Goal: Task Accomplishment & Management: Complete application form

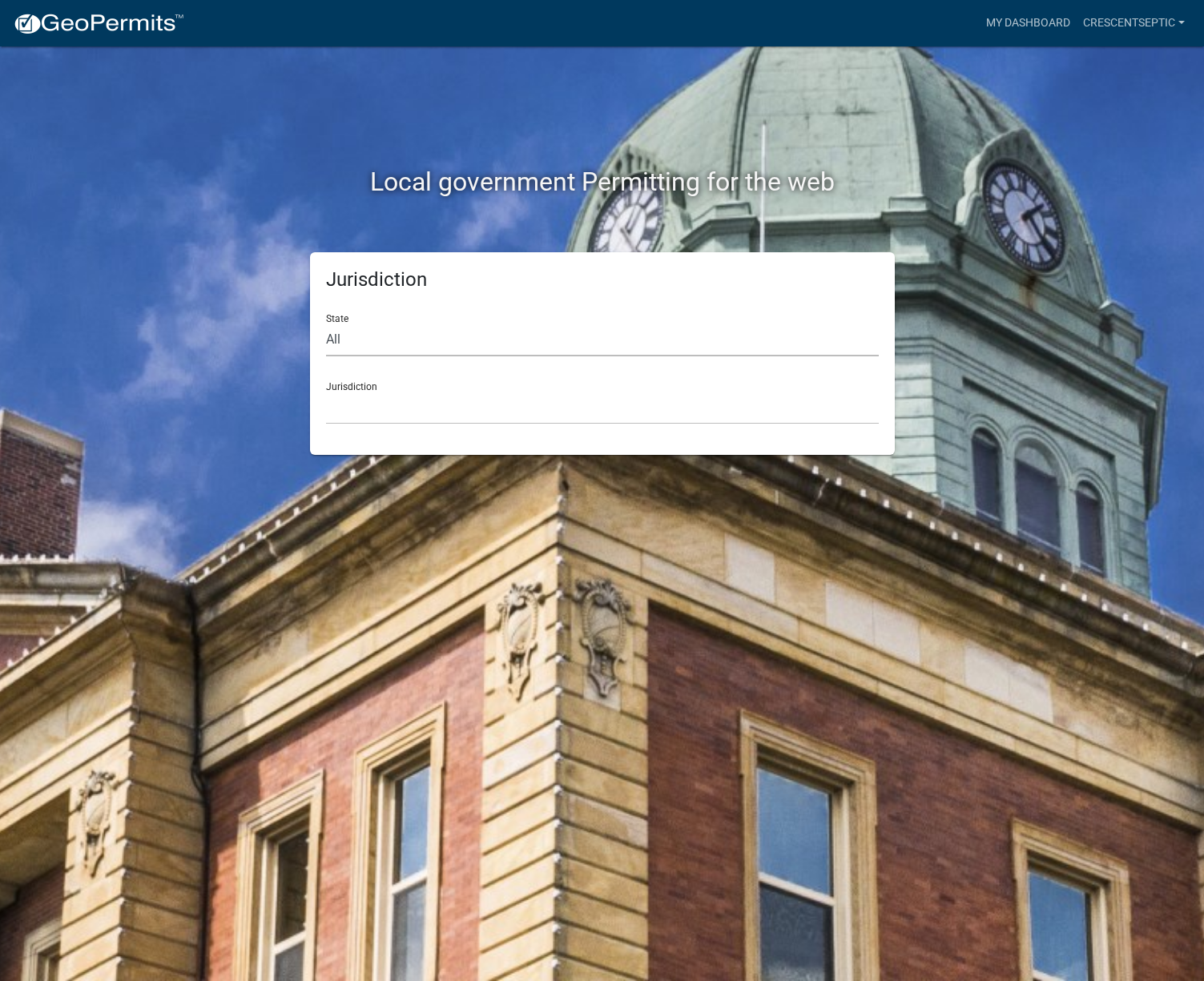
click at [368, 343] on select "All [US_STATE] [US_STATE] [US_STATE] [US_STATE] [US_STATE] [US_STATE] [US_STATE…" at bounding box center [602, 339] width 553 height 33
select select "[US_STATE]"
click at [326, 323] on select "All [US_STATE] [US_STATE] [US_STATE] [US_STATE] [US_STATE] [US_STATE] [US_STATE…" at bounding box center [602, 339] width 553 height 33
click at [364, 420] on select "[GEOGRAPHIC_DATA], [US_STATE] [GEOGRAPHIC_DATA], [US_STATE] [GEOGRAPHIC_DATA], …" at bounding box center [602, 408] width 553 height 33
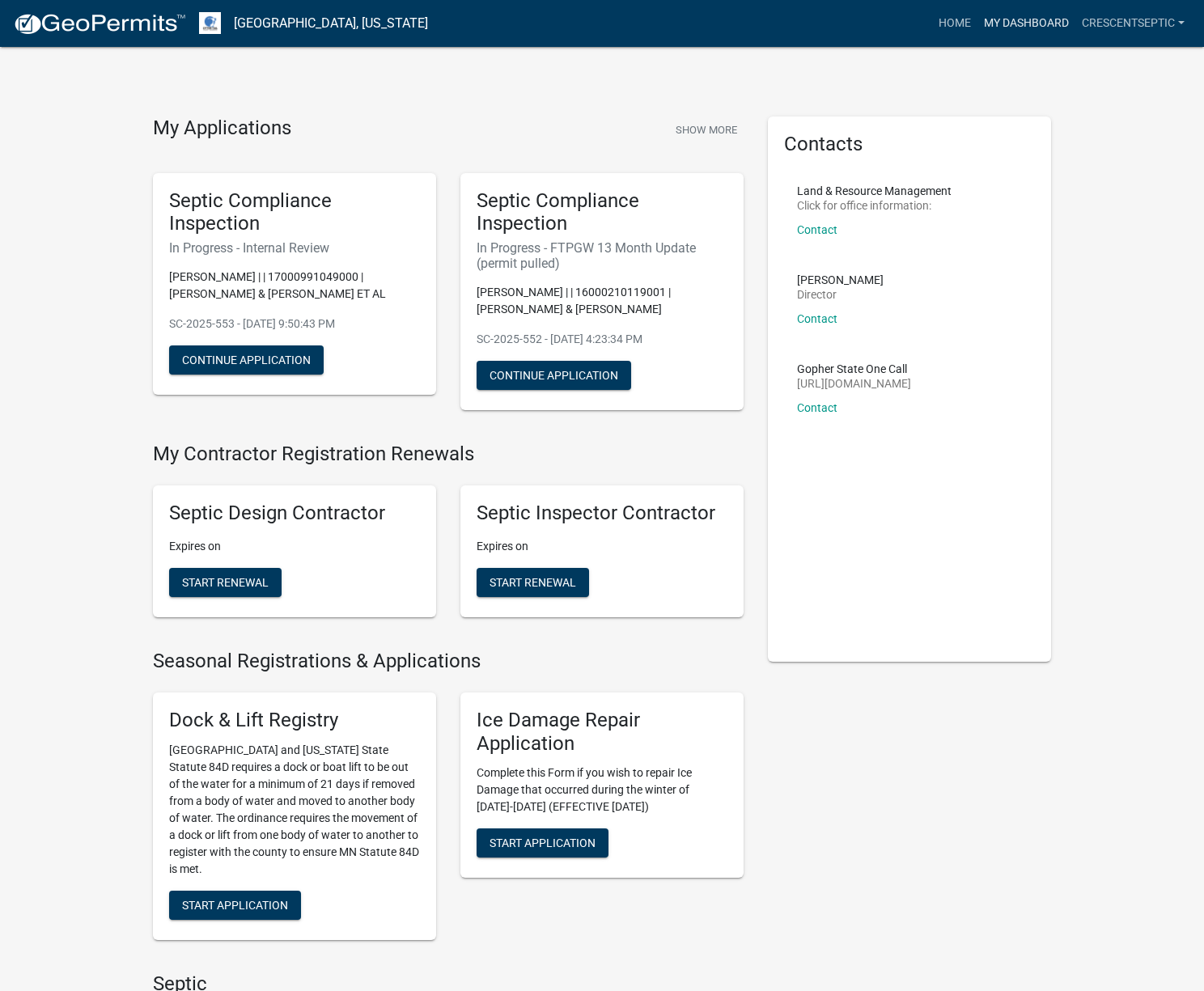
click at [1024, 28] on link "My Dashboard" at bounding box center [1026, 24] width 98 height 31
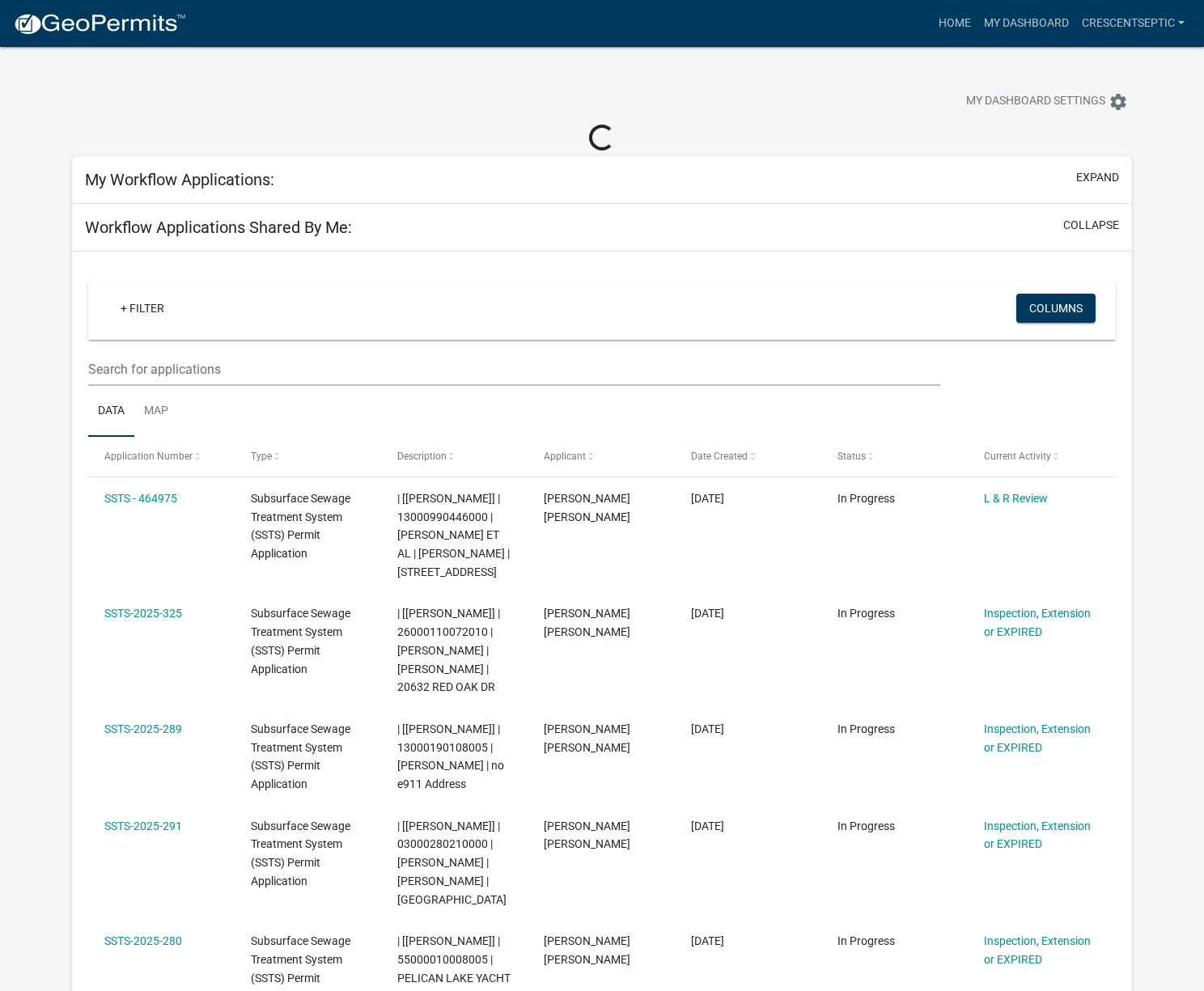
select select "3: 100"
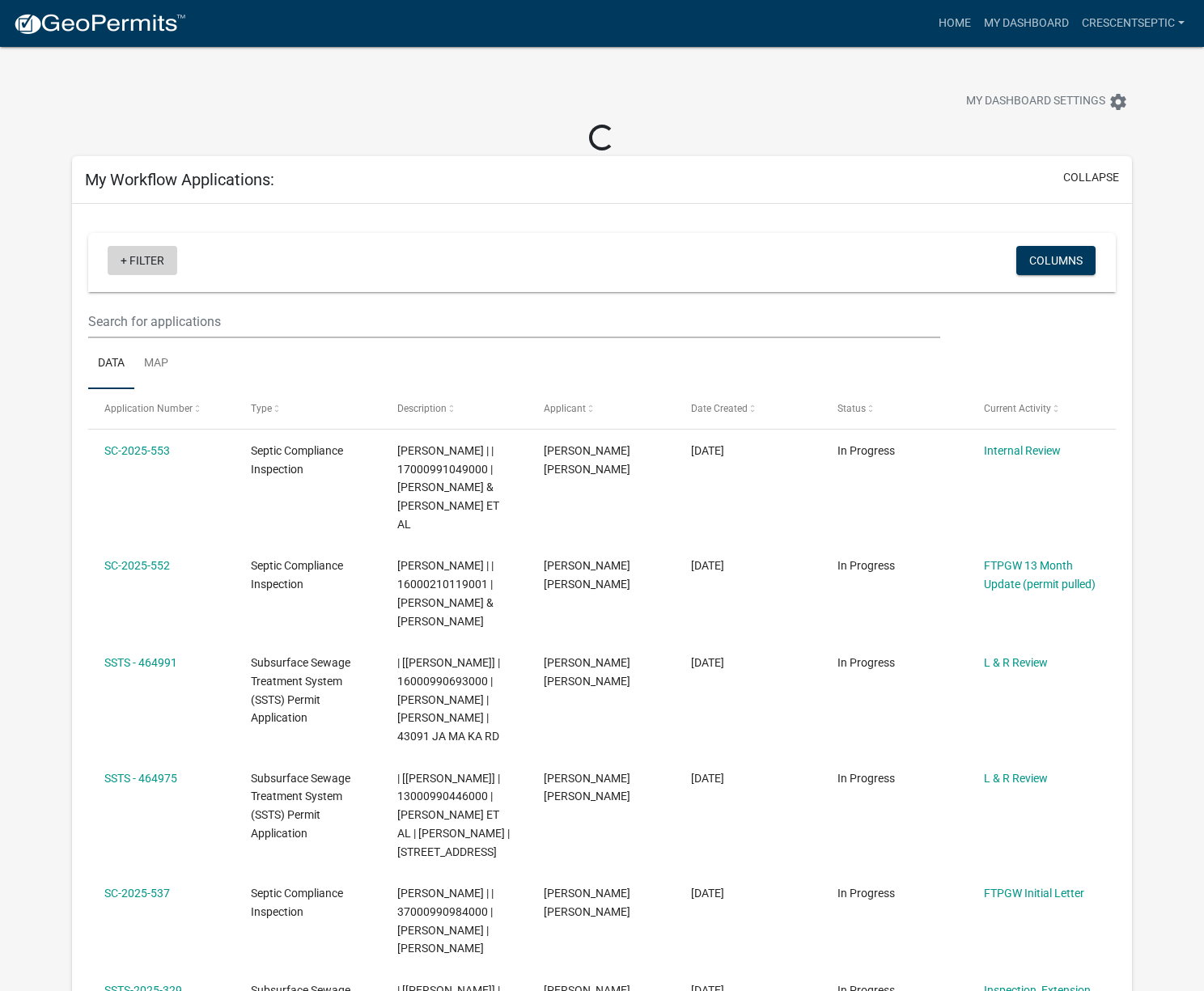
click at [147, 264] on link "+ Filter" at bounding box center [142, 261] width 70 height 29
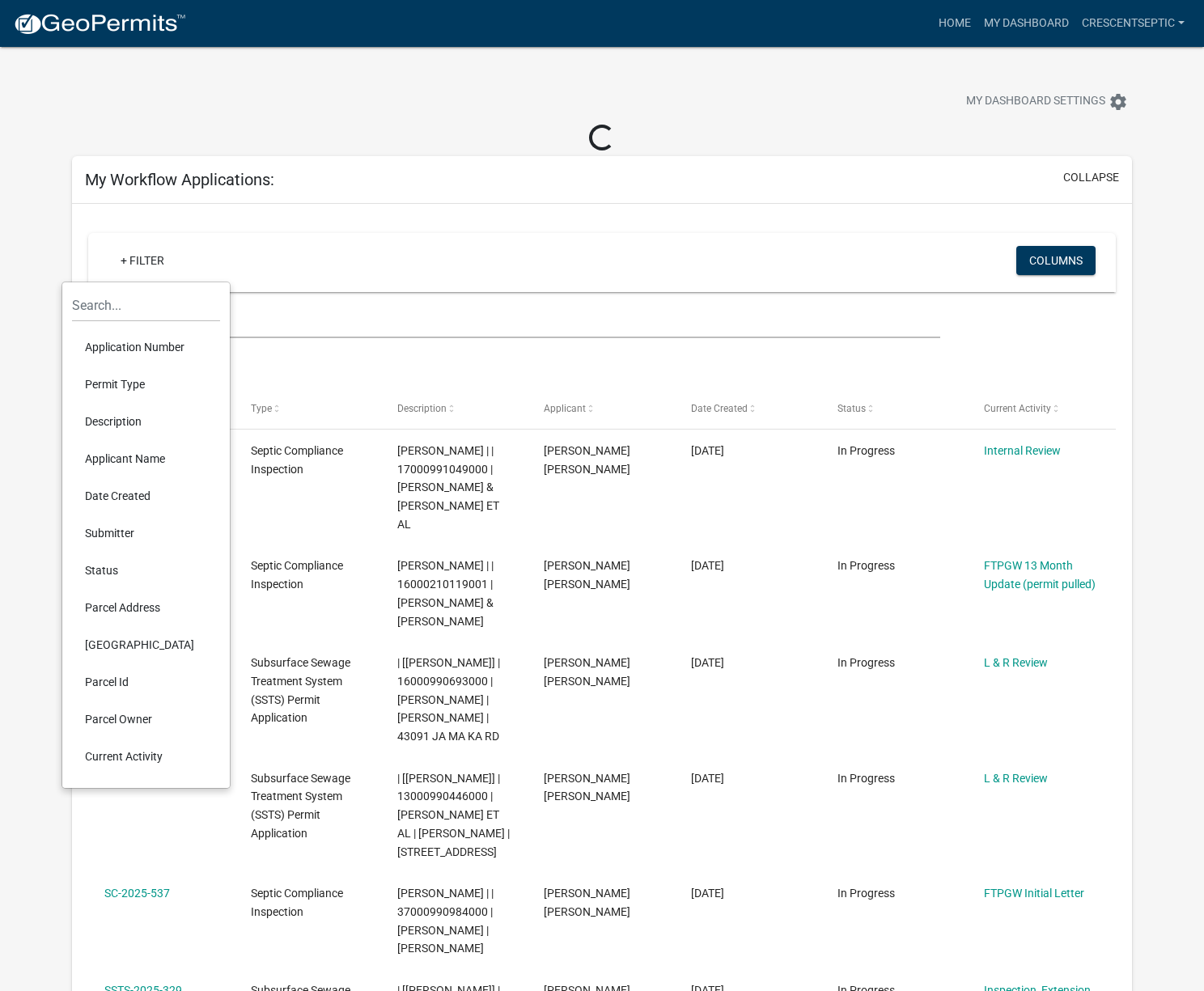
click at [128, 418] on li "Description" at bounding box center [146, 422] width 148 height 37
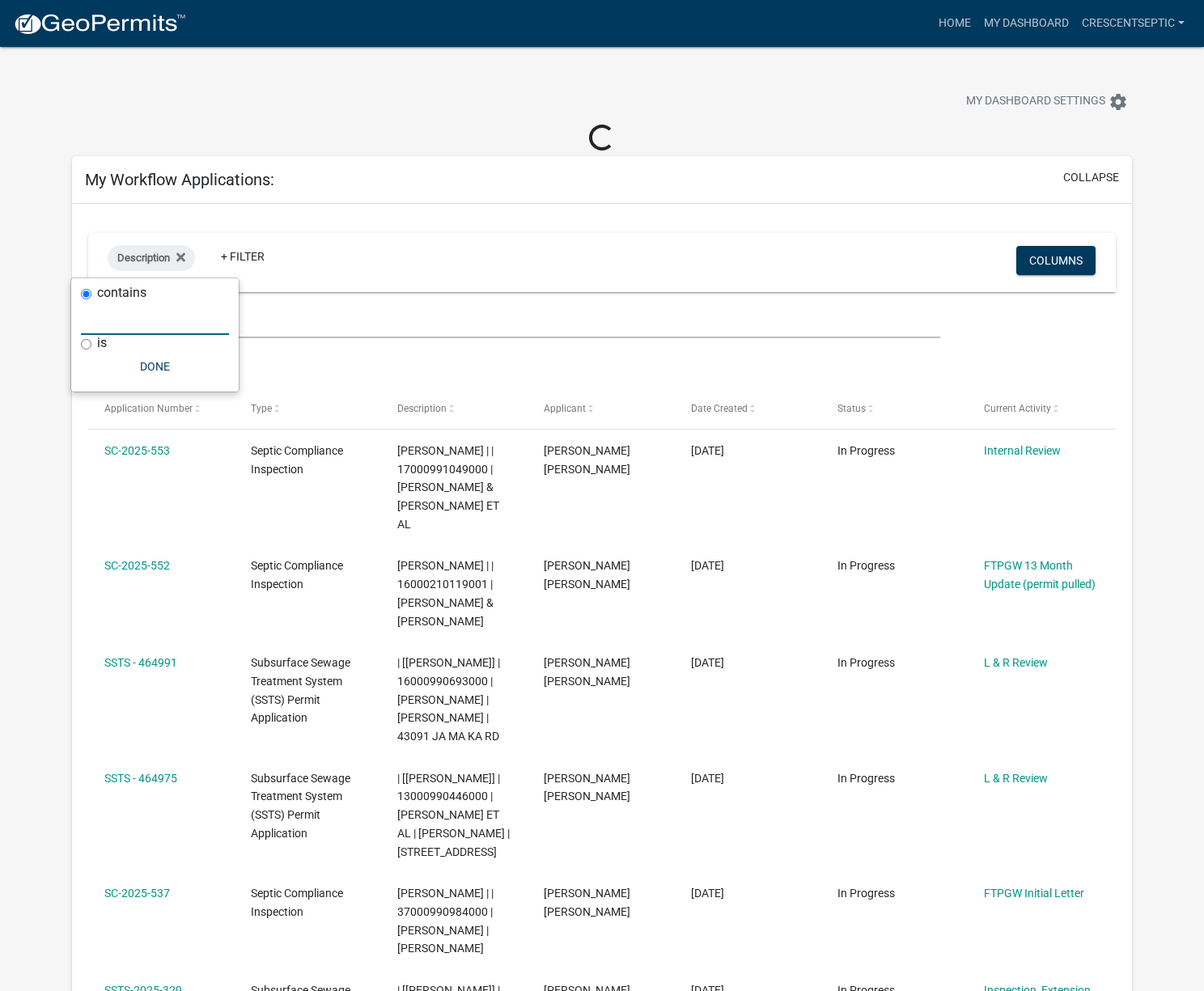
click at [138, 314] on input "text" at bounding box center [155, 318] width 148 height 33
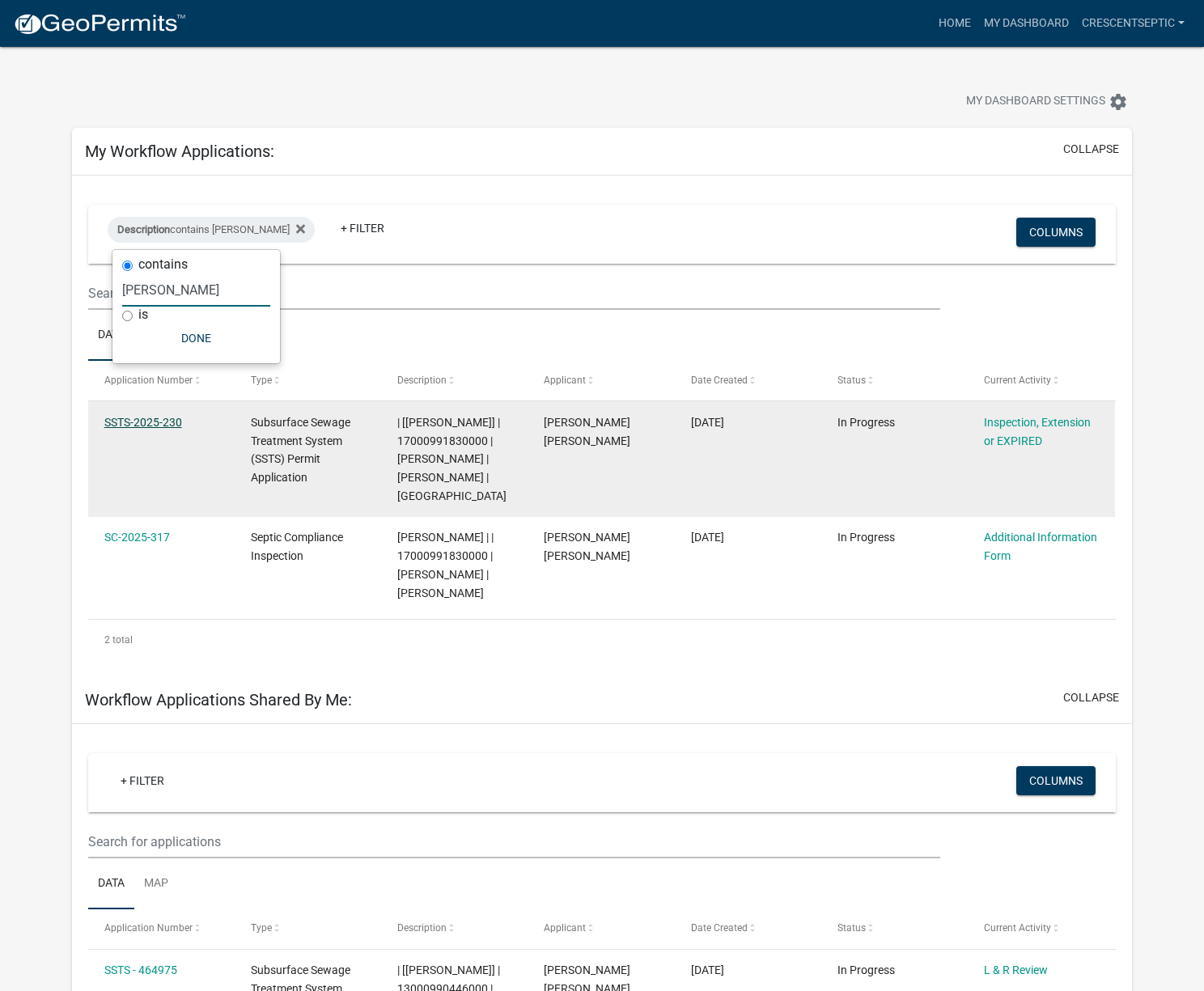
type input "[PERSON_NAME]"
click at [158, 421] on link "SSTS-2025-230" at bounding box center [143, 422] width 78 height 13
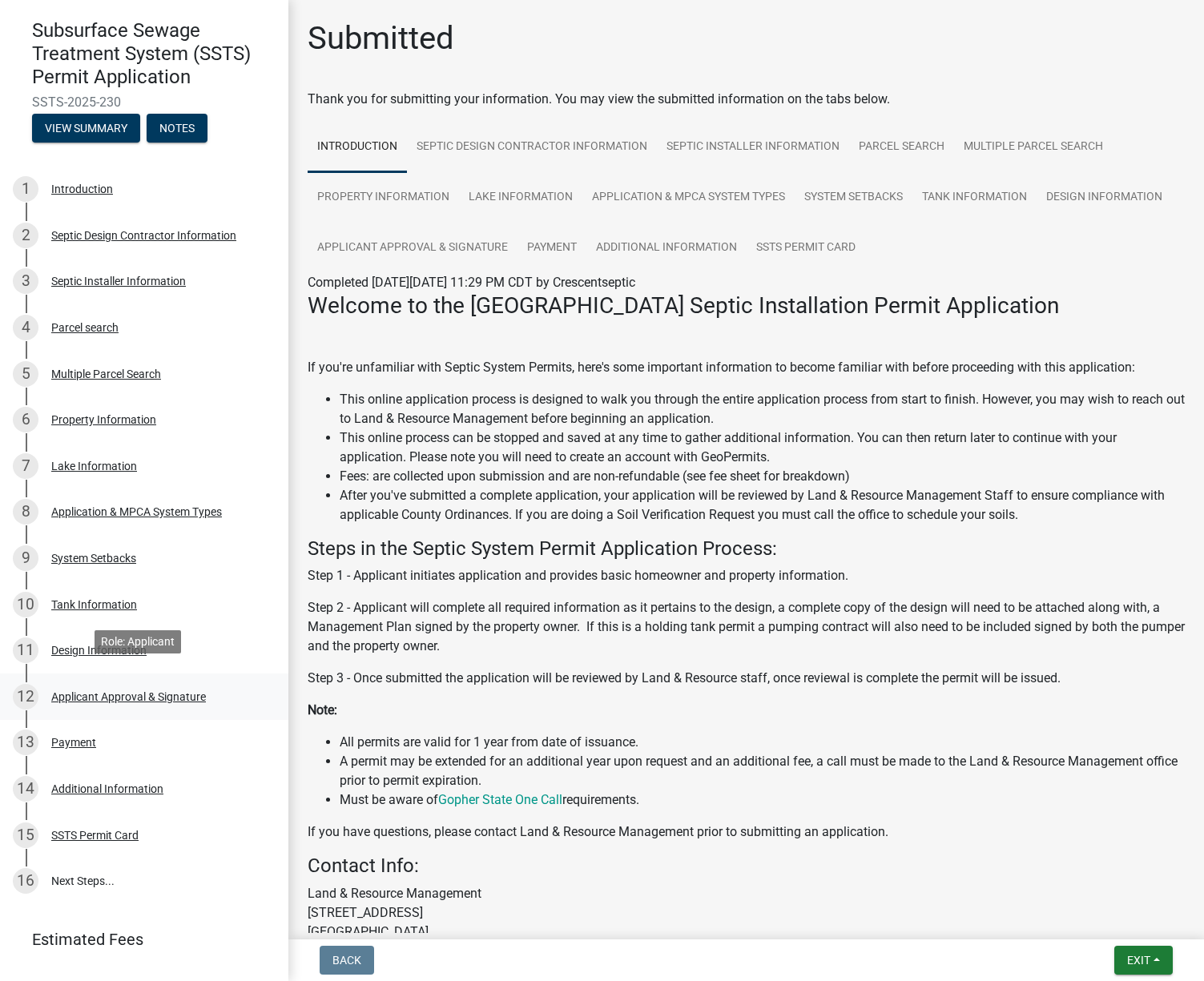
scroll to position [160, 0]
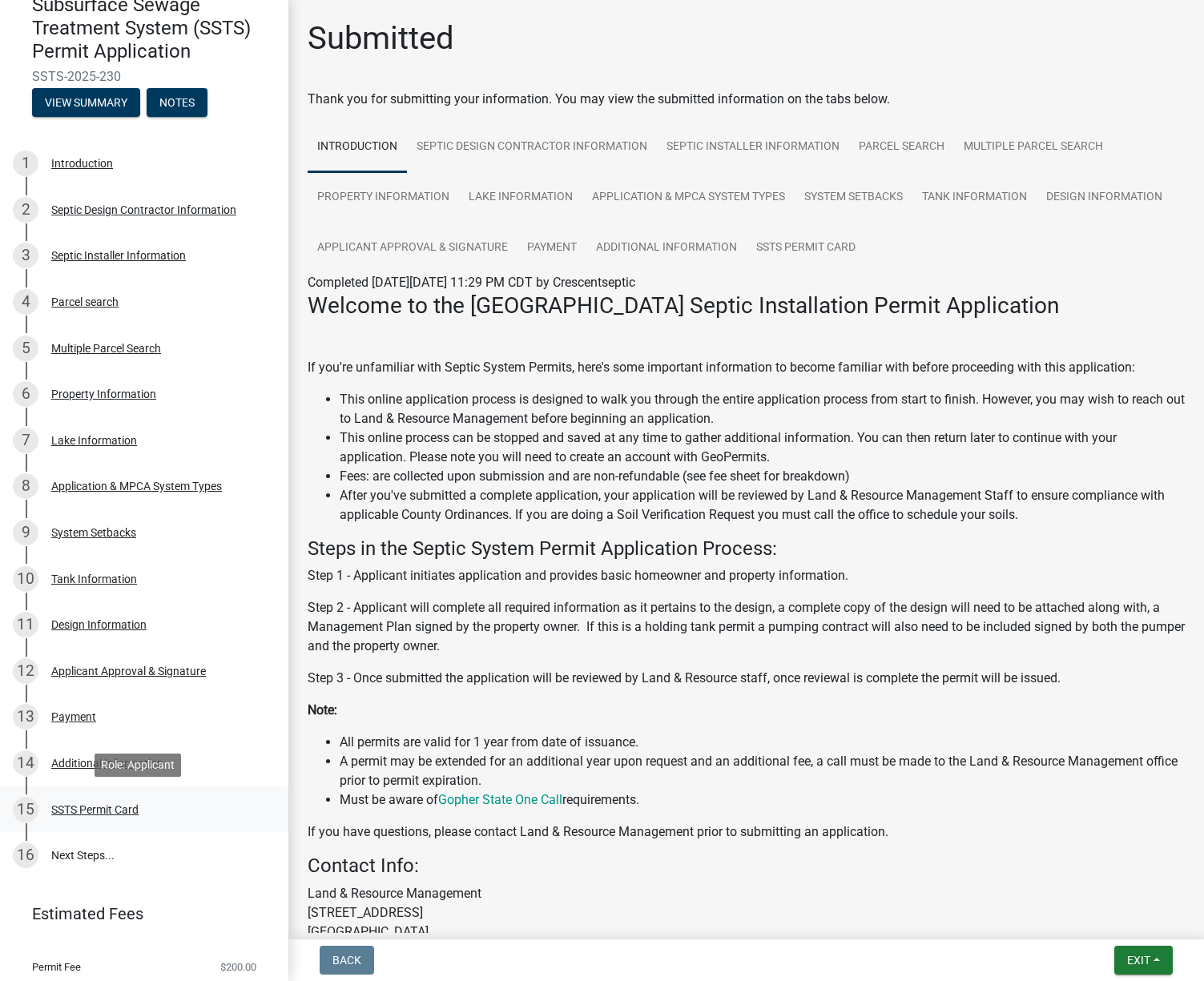
click at [92, 807] on div "SSTS Permit Card" at bounding box center [95, 810] width 88 height 11
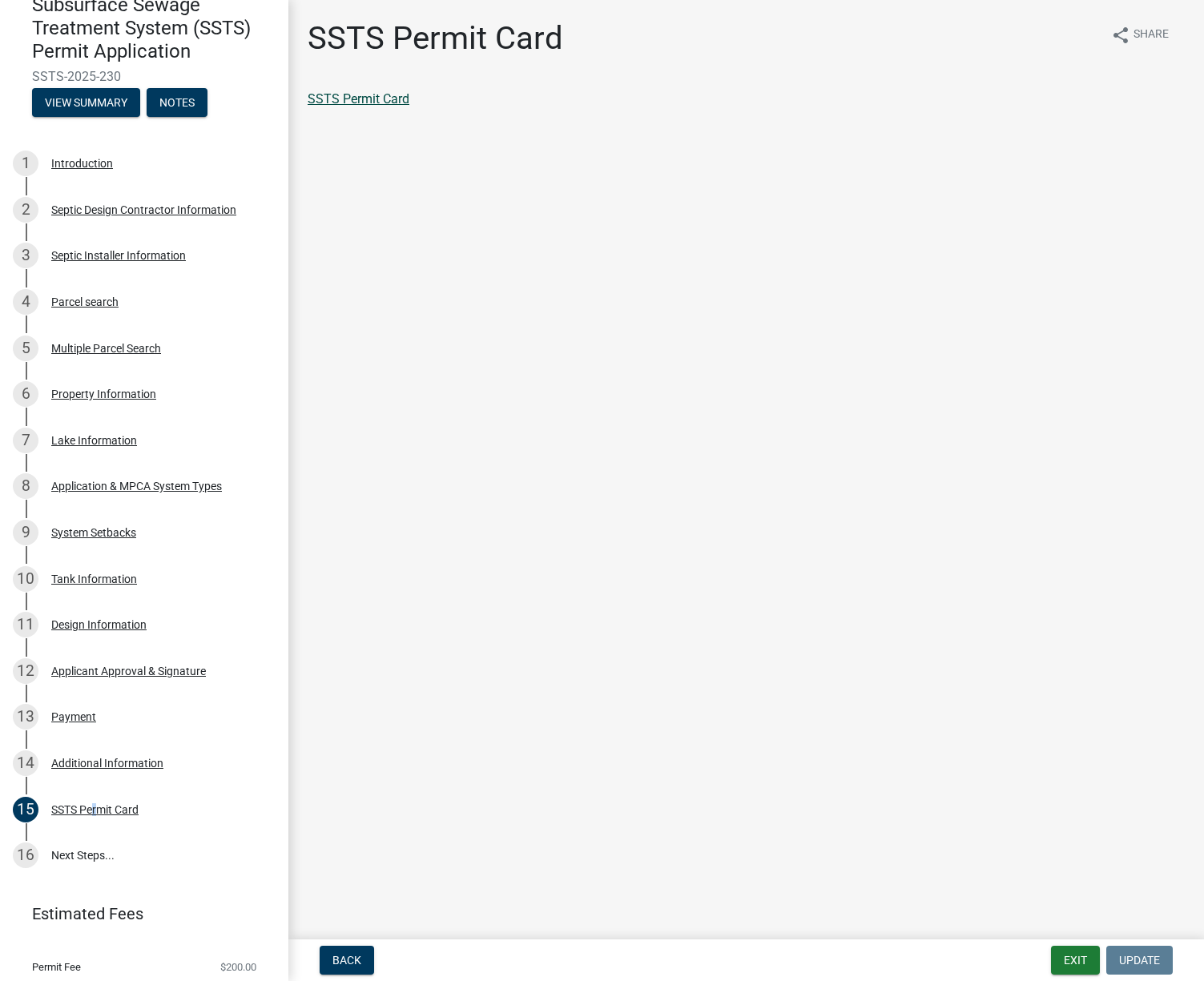
click at [332, 92] on link "SSTS Permit Card" at bounding box center [358, 99] width 101 height 15
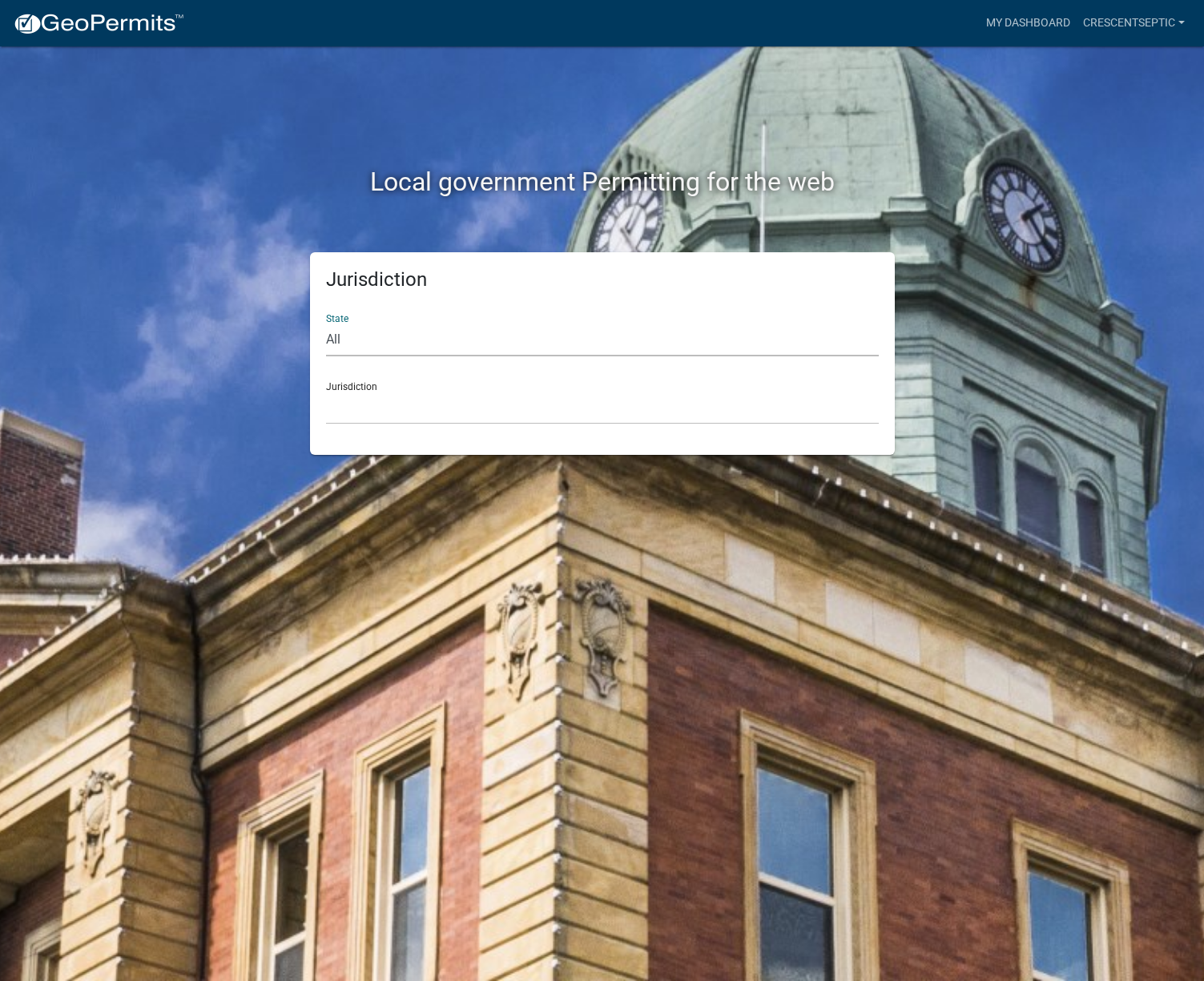
click at [338, 343] on select "All [US_STATE] [US_STATE] [US_STATE] [US_STATE] [US_STATE] [US_STATE] [US_STATE…" at bounding box center [602, 339] width 553 height 33
select select "[US_STATE]"
click at [326, 323] on select "All [US_STATE] [US_STATE] [US_STATE] [US_STATE] [US_STATE] [US_STATE] [US_STATE…" at bounding box center [602, 339] width 553 height 33
click at [367, 412] on select "[GEOGRAPHIC_DATA], [US_STATE] [GEOGRAPHIC_DATA], [US_STATE] [GEOGRAPHIC_DATA], …" at bounding box center [602, 408] width 553 height 33
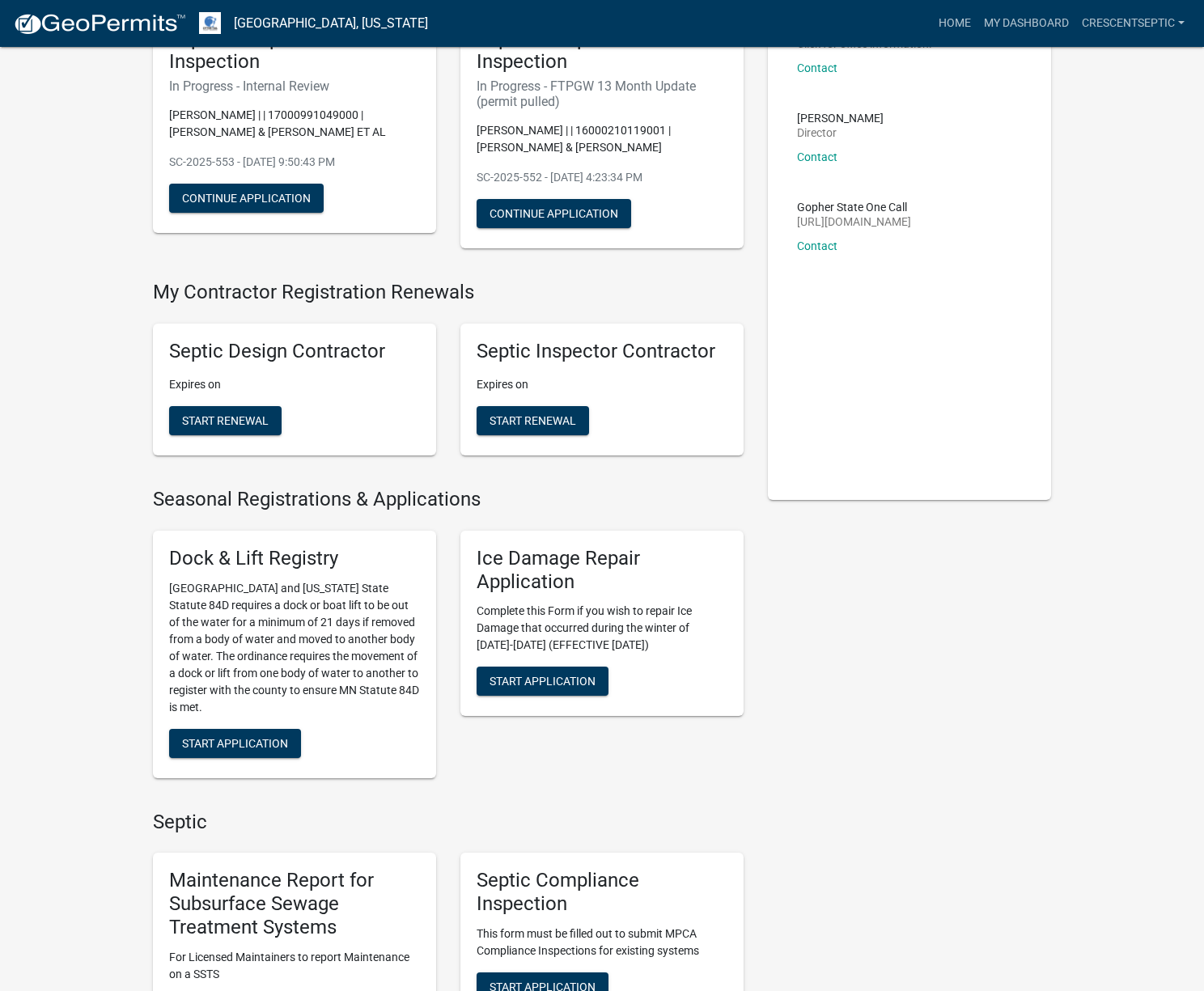
scroll to position [566, 0]
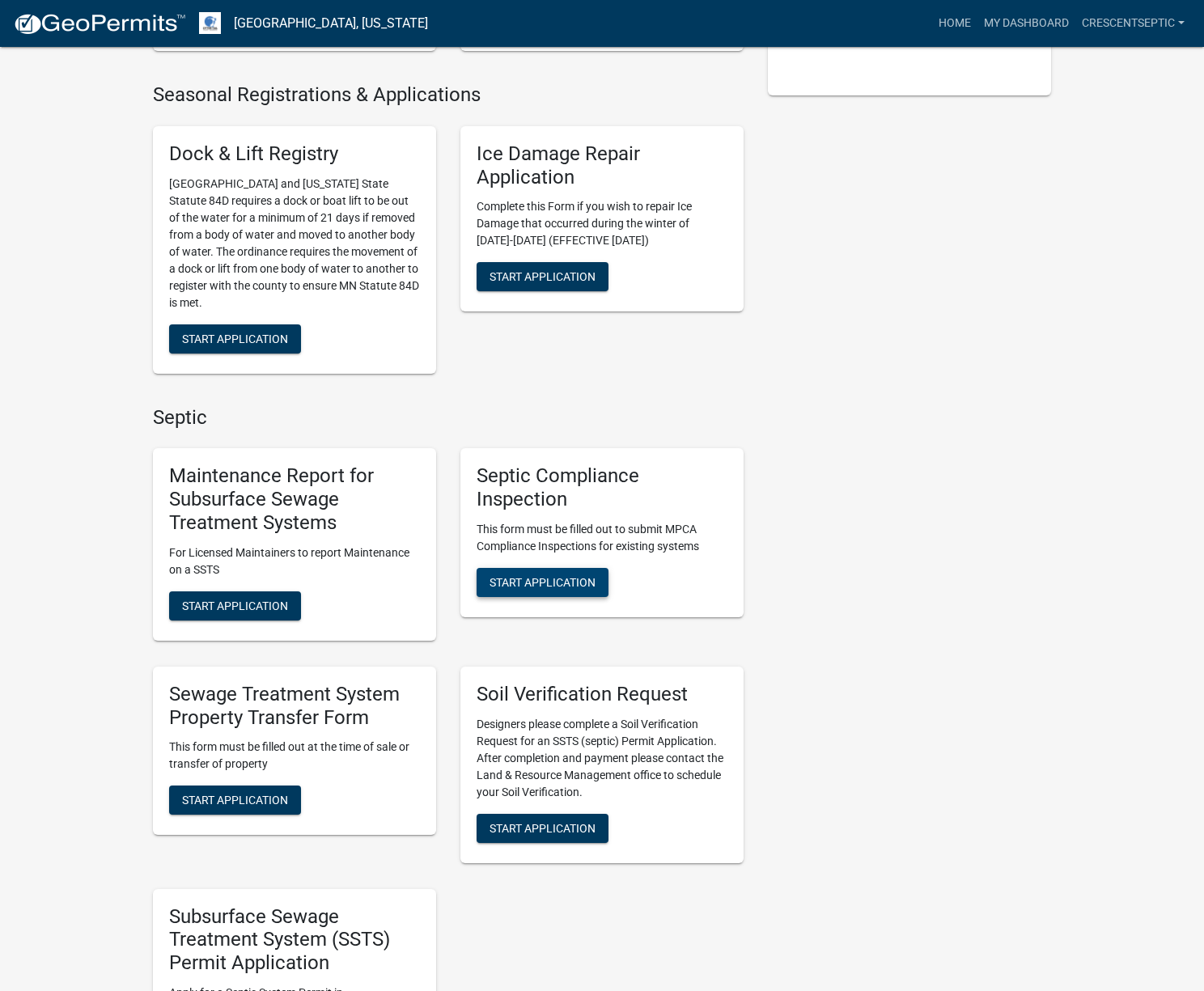
click at [522, 589] on span "Start Application" at bounding box center [543, 582] width 106 height 13
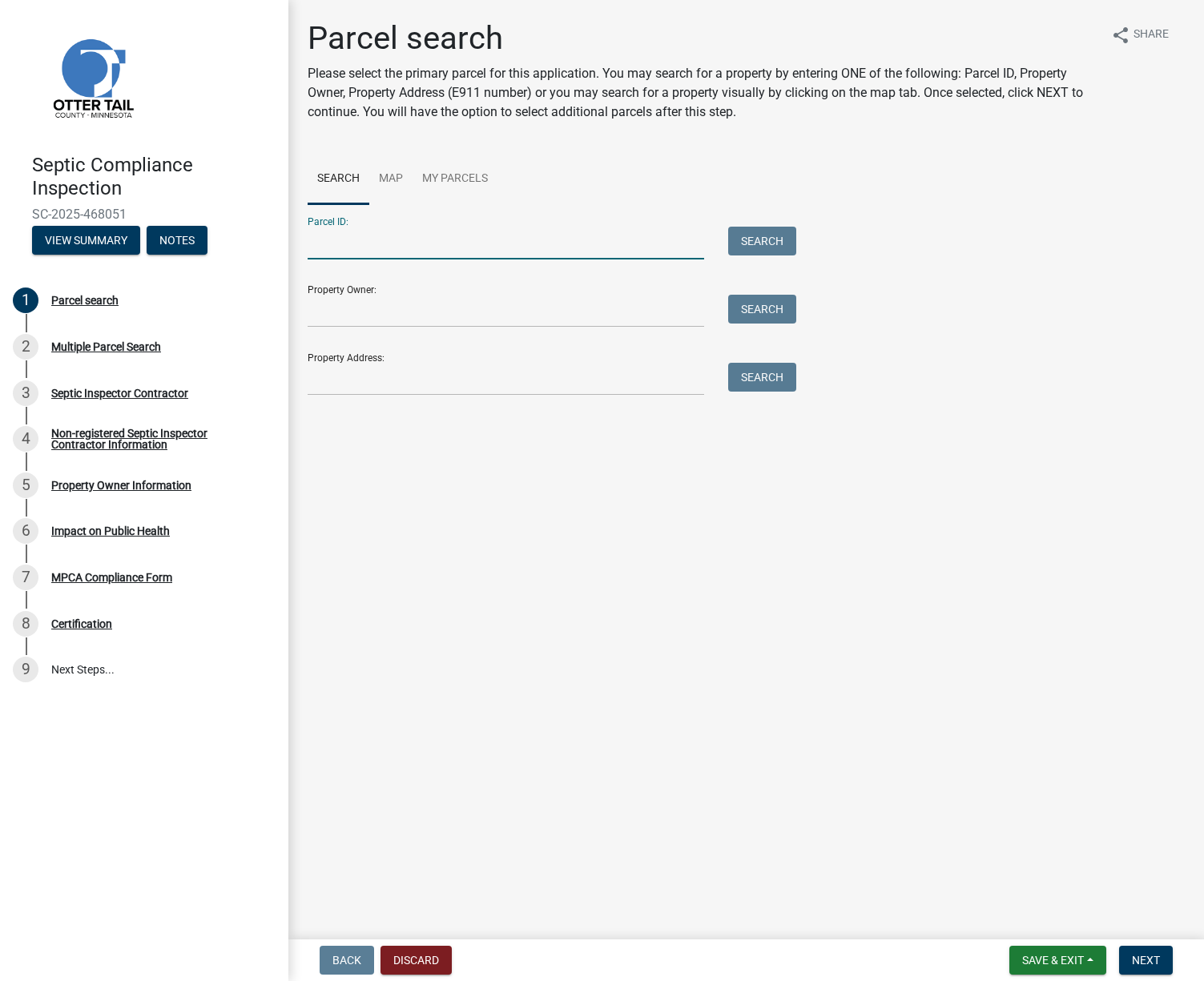
click at [405, 249] on input "Parcel ID:" at bounding box center [505, 243] width 397 height 33
paste input "65000990081000"
type input "65000990081000"
click at [798, 251] on div "Search" at bounding box center [758, 243] width 84 height 33
click at [775, 248] on button "Search" at bounding box center [762, 241] width 68 height 29
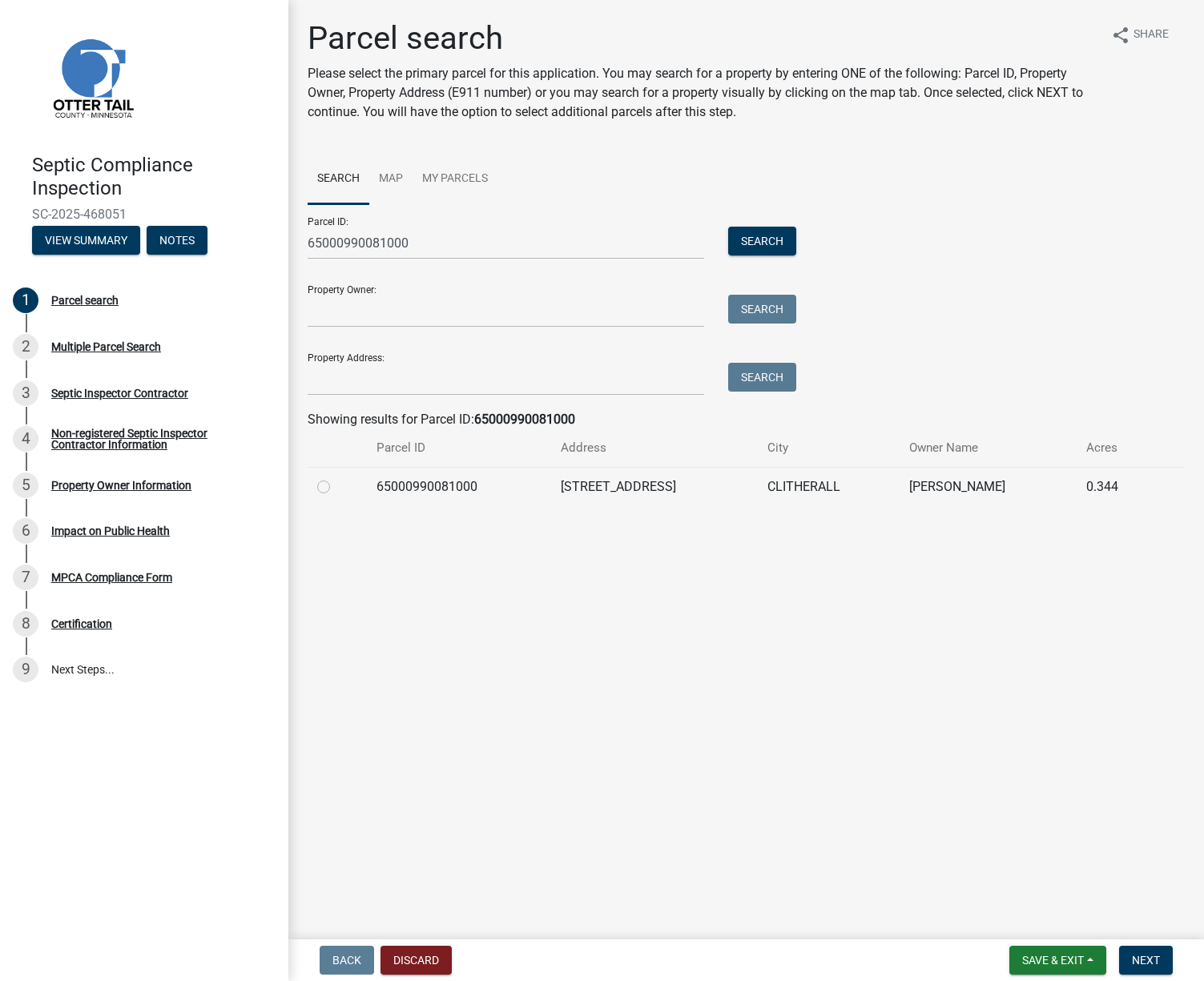
click at [336, 478] on label at bounding box center [336, 478] width 0 height 0
click at [336, 486] on input "radio" at bounding box center [341, 482] width 10 height 10
radio input "true"
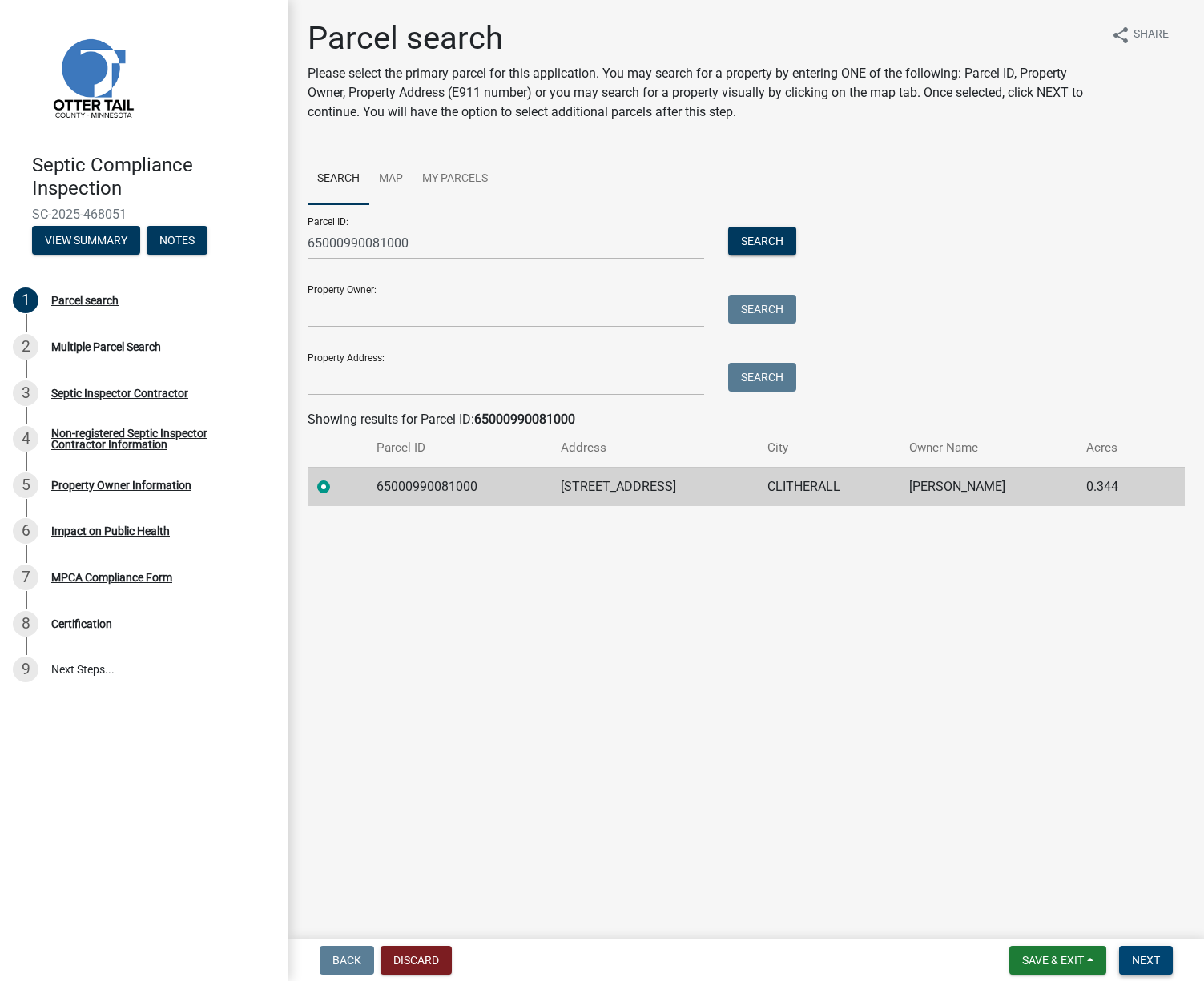
click at [1136, 954] on span "Next" at bounding box center [1145, 960] width 28 height 13
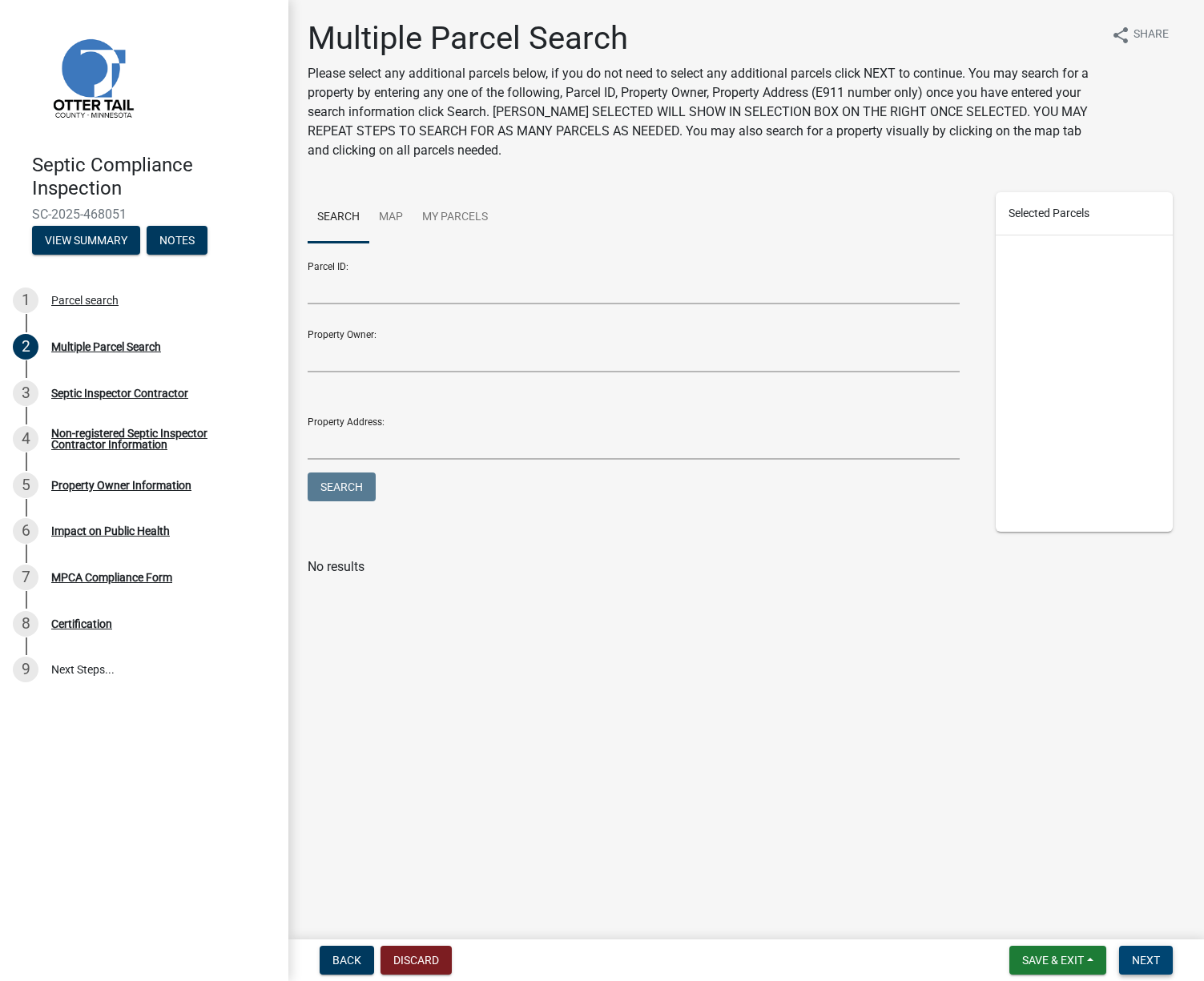
click at [1140, 959] on span "Next" at bounding box center [1145, 960] width 28 height 13
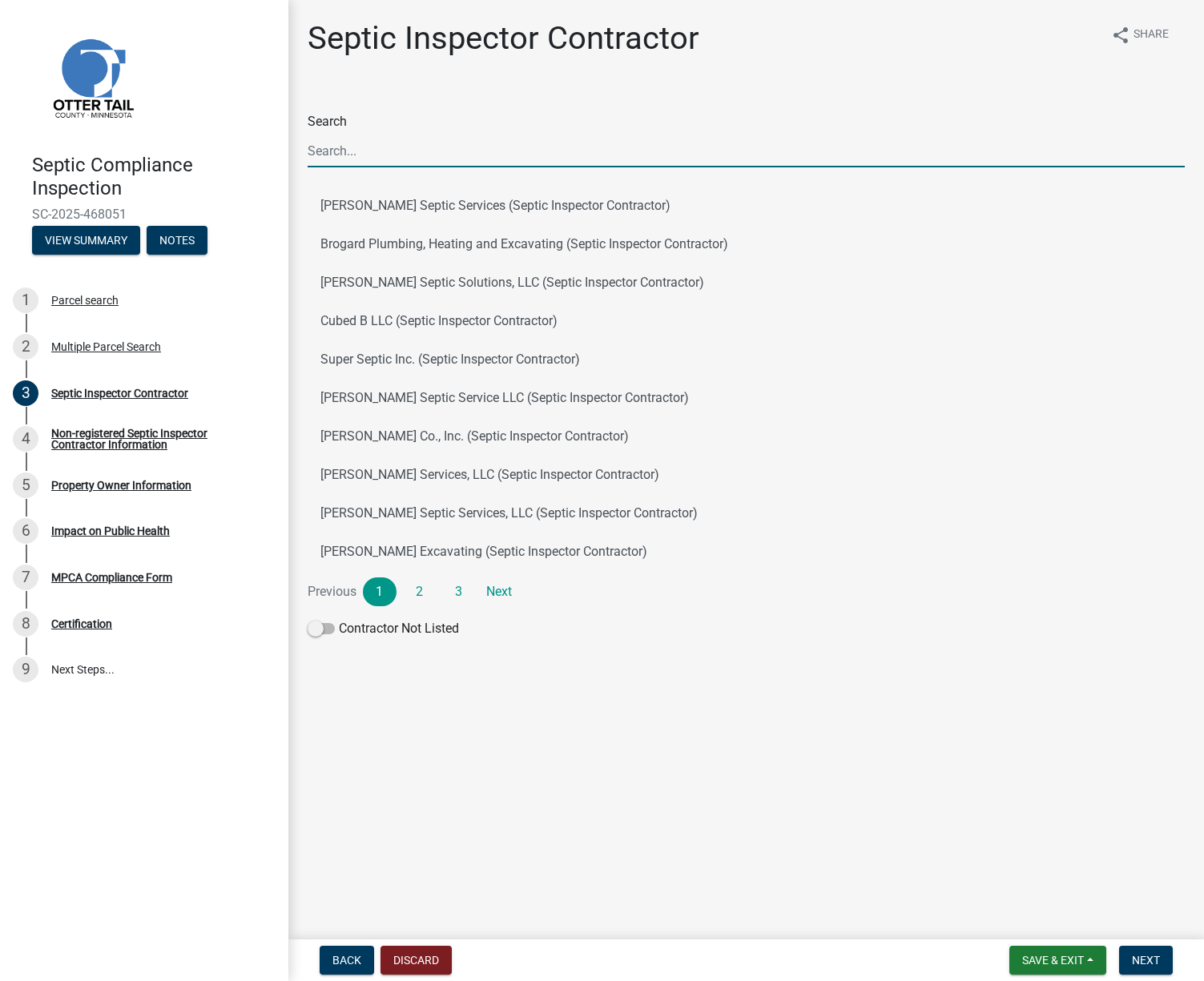
click at [537, 134] on input "Search" at bounding box center [746, 150] width 877 height 33
type input "cresc"
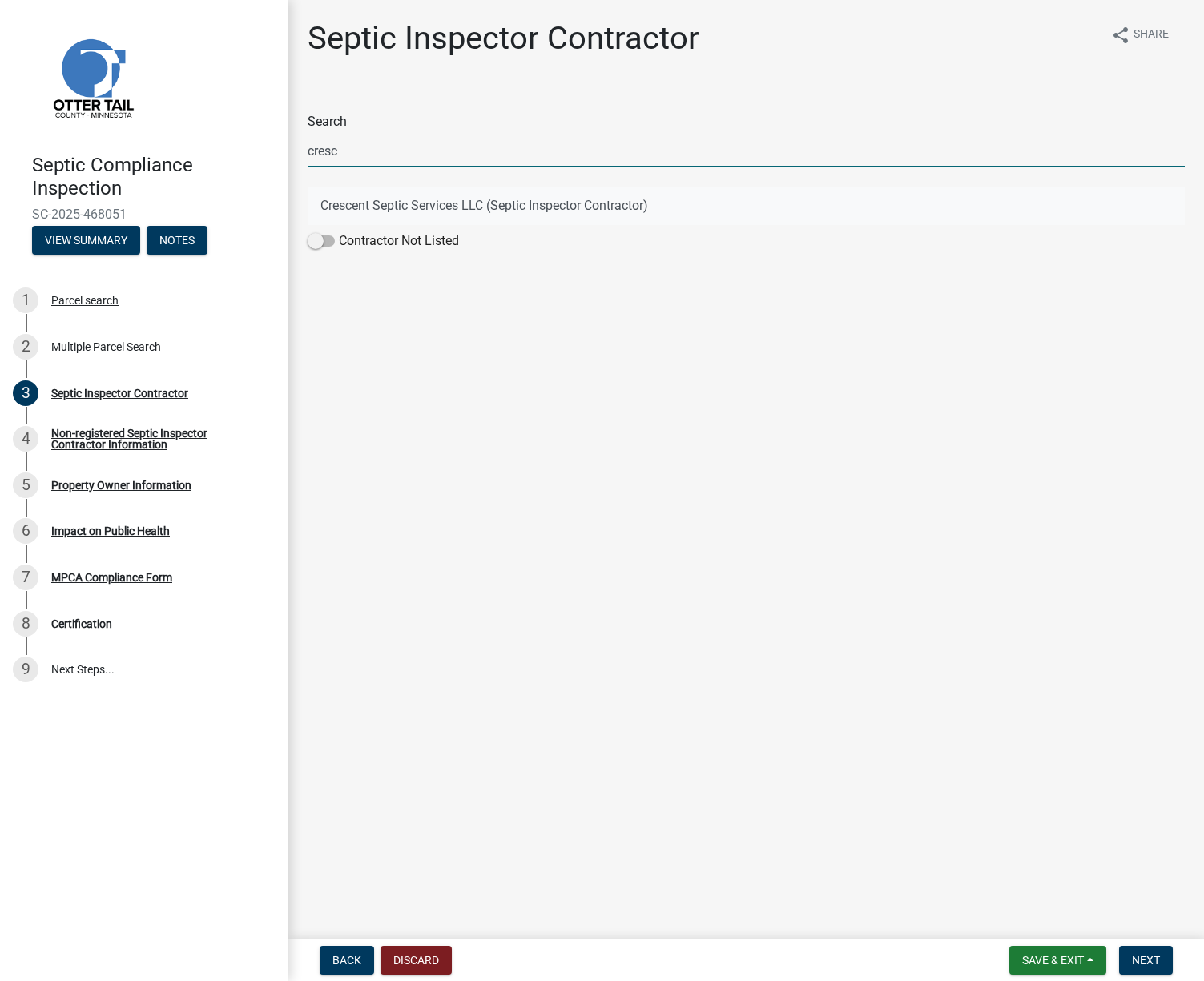
click at [486, 206] on button "Crescent Septic Services LLC (Septic Inspector Contractor)" at bounding box center [746, 206] width 877 height 39
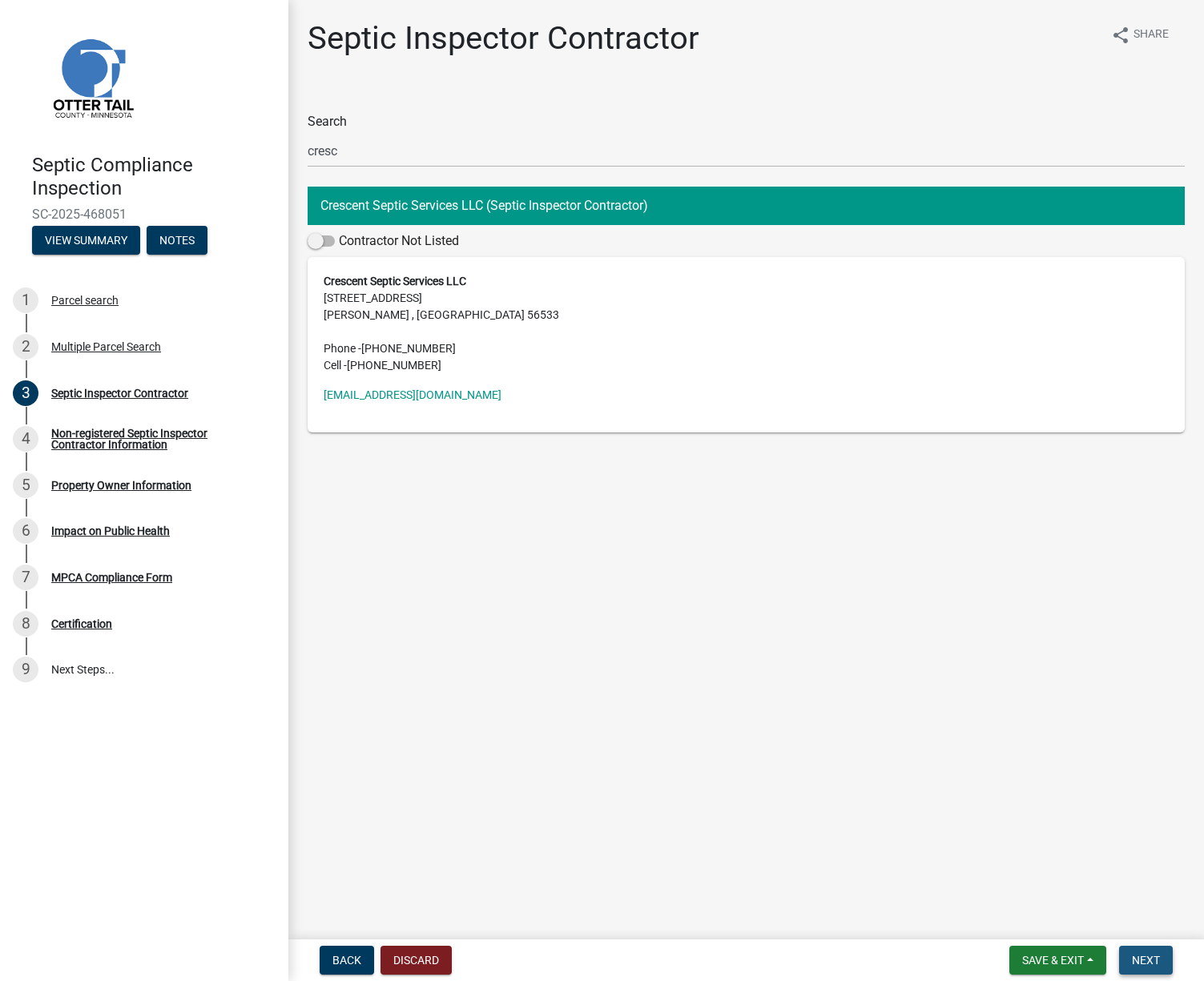
click at [1151, 958] on span "Next" at bounding box center [1145, 960] width 28 height 13
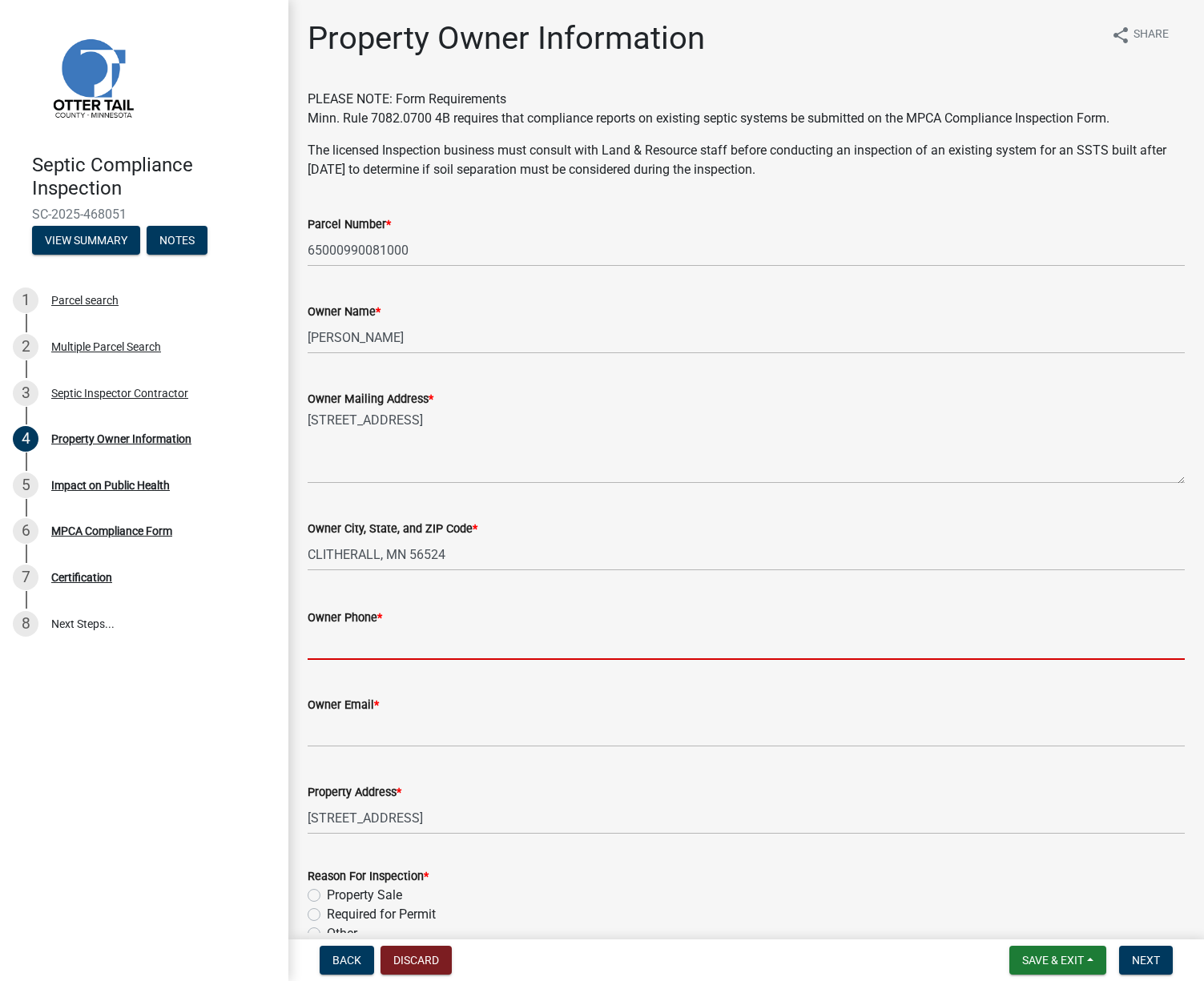
click at [337, 646] on input "Owner Phone *" at bounding box center [746, 643] width 877 height 33
click at [372, 642] on input "Owner Phone *" at bounding box center [746, 643] width 877 height 33
paste input "218-405-0744"
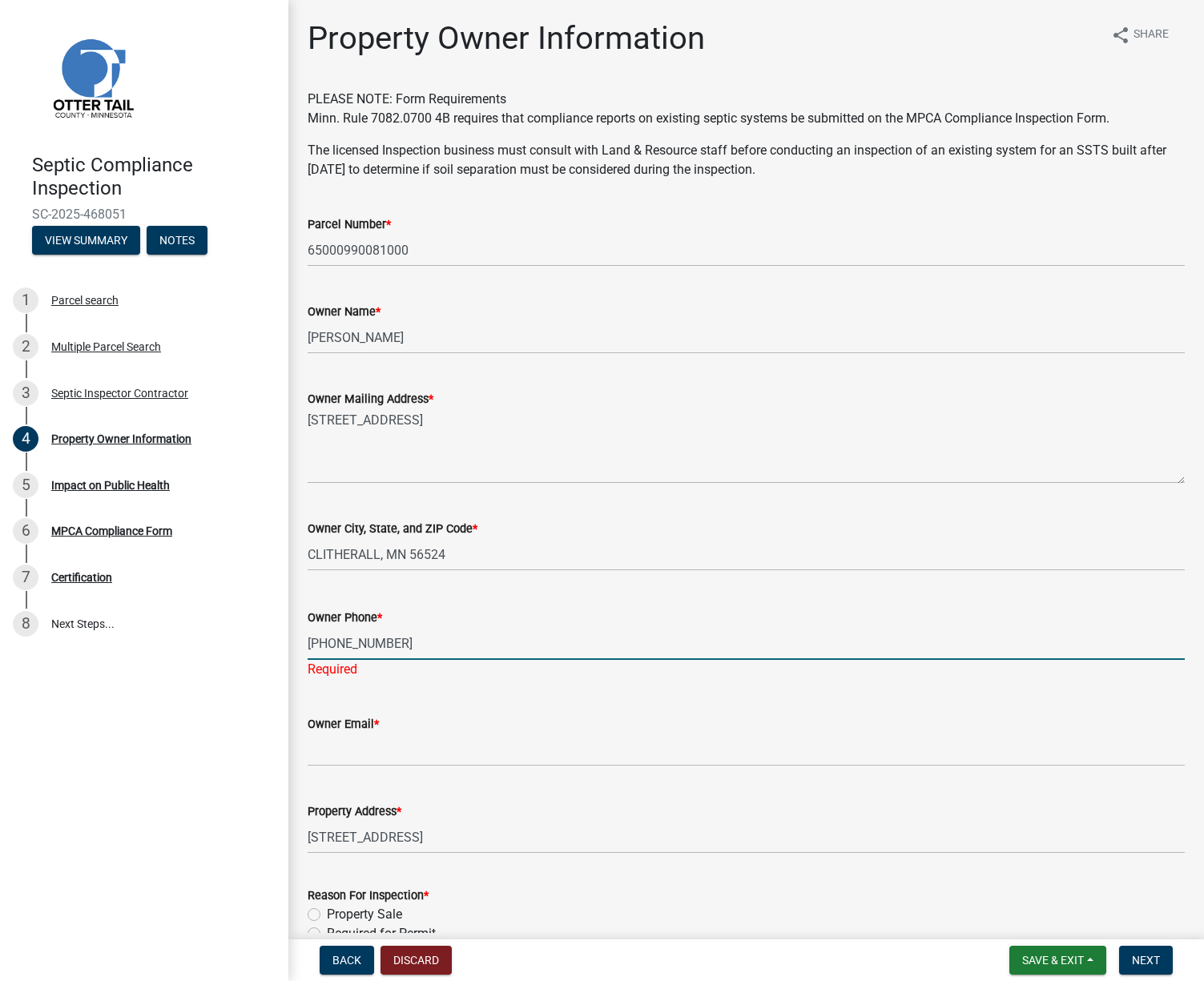
type input "218-405-0744"
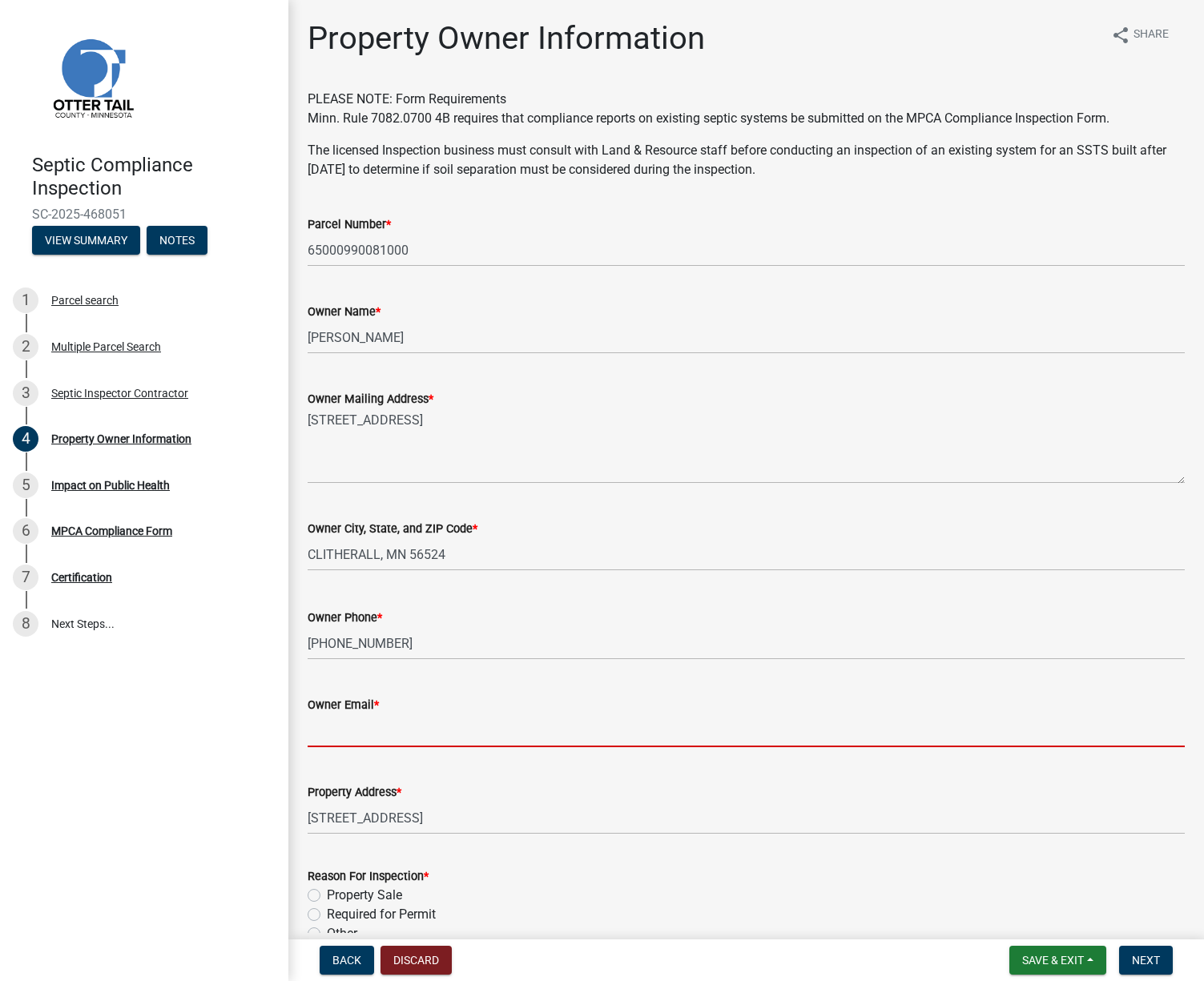
click at [345, 746] on input "Owner Email *" at bounding box center [746, 730] width 877 height 33
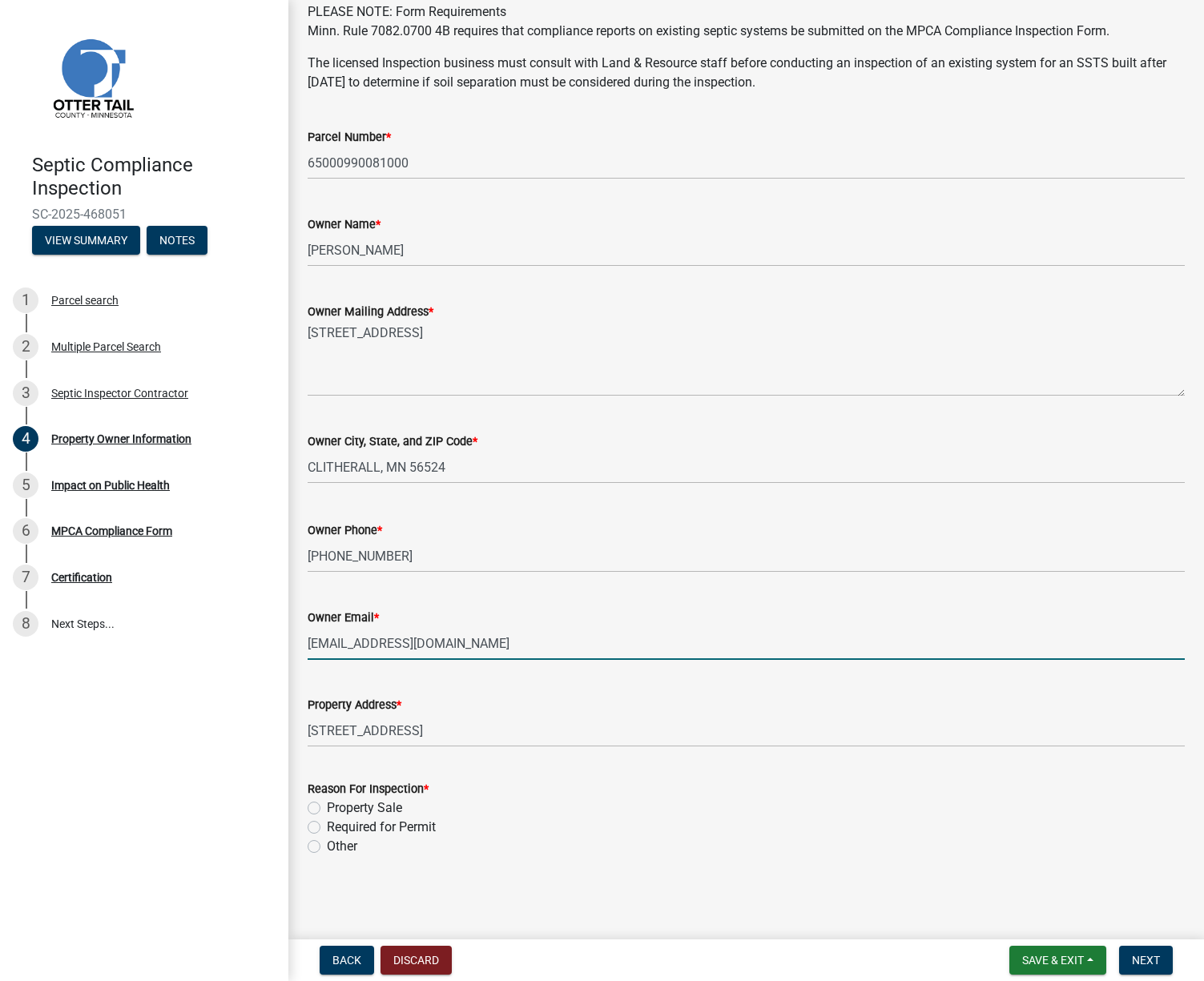
type input "Firehawk_2879@yahoo.com"
click at [327, 809] on label "Property Sale" at bounding box center [364, 808] width 76 height 19
click at [327, 809] on input "Property Sale" at bounding box center [331, 803] width 10 height 10
radio input "true"
click at [1173, 953] on button "Next" at bounding box center [1145, 960] width 54 height 29
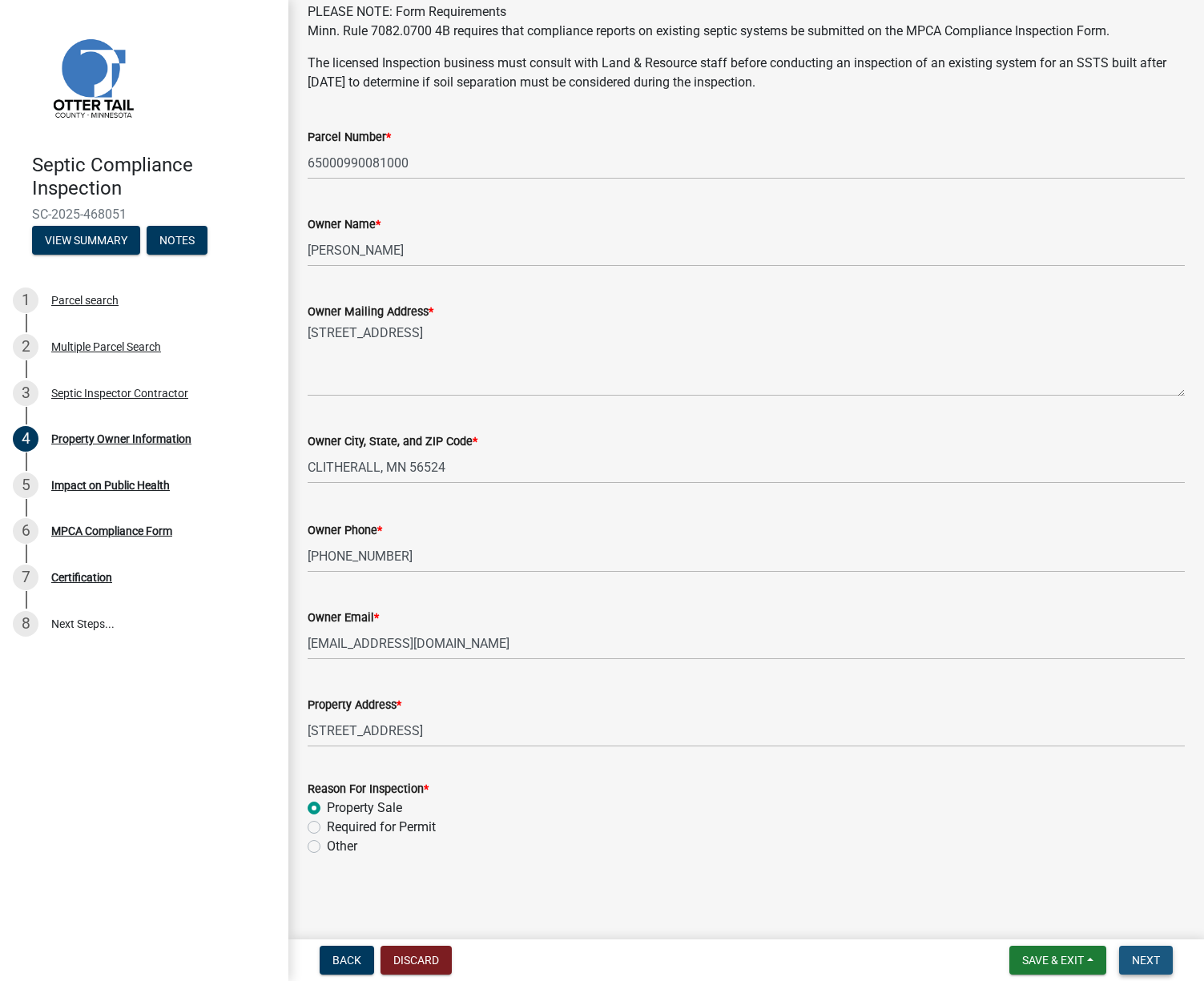
scroll to position [0, 0]
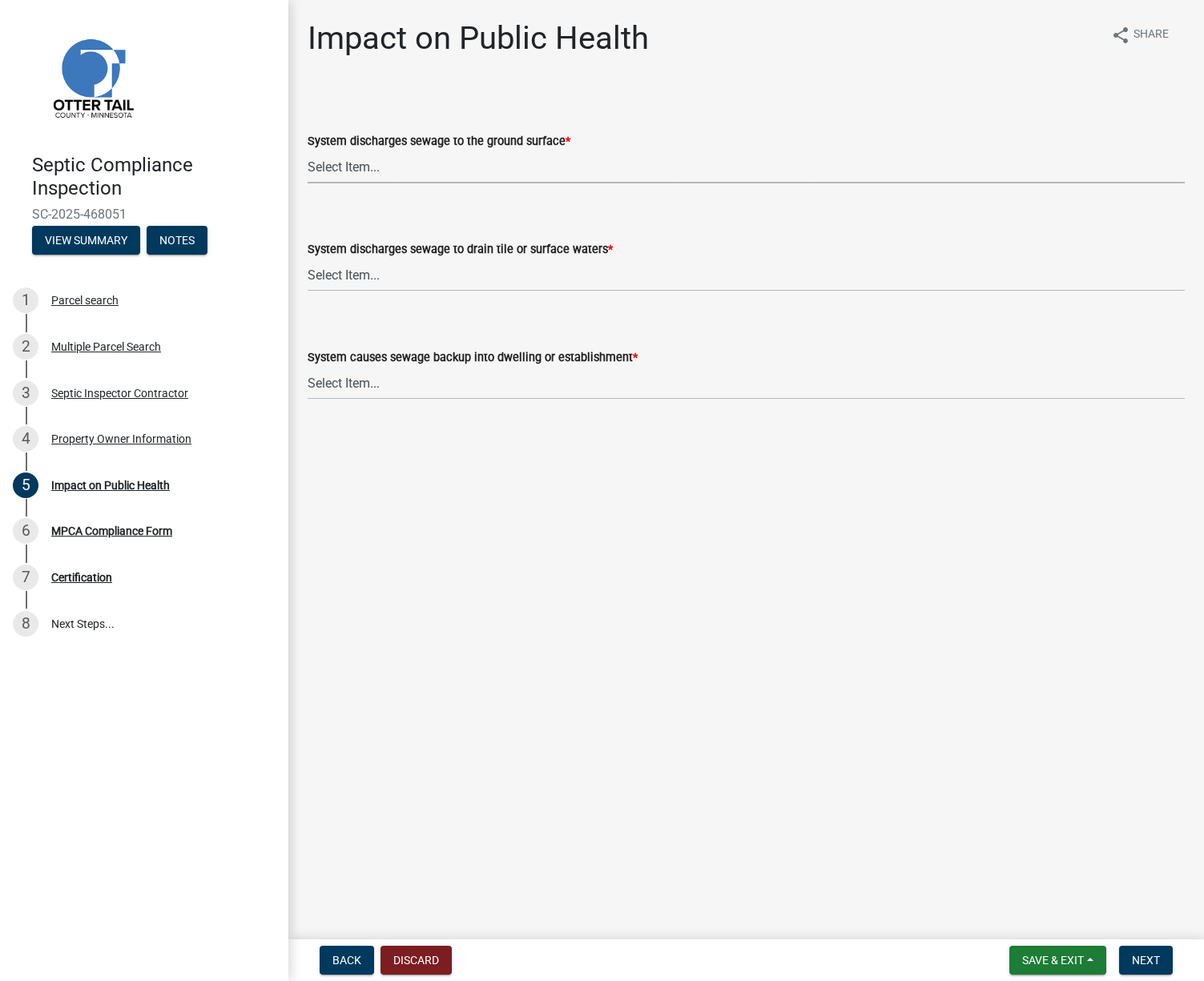
click at [362, 168] on select "Select Item... Yes No" at bounding box center [746, 166] width 877 height 33
click at [307, 150] on select "Select Item... Yes No" at bounding box center [746, 166] width 877 height 33
select select "9c5ef684-d0d4-4879-ab12-905ddbd81a72"
click at [376, 270] on select "Select Item... Yes No" at bounding box center [746, 275] width 877 height 33
click at [307, 259] on select "Select Item... Yes No" at bounding box center [746, 275] width 877 height 33
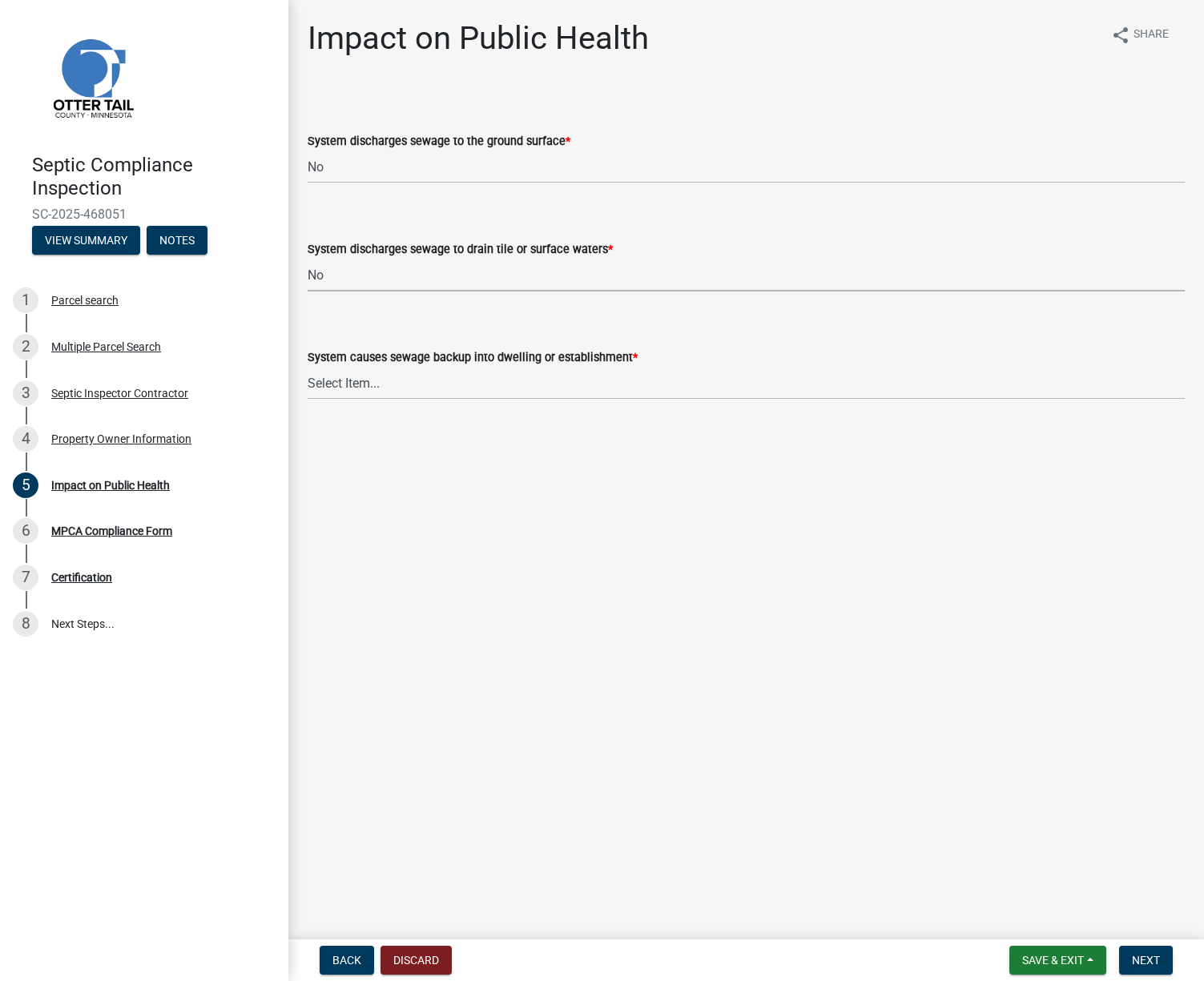
select select "7d491a2b-e9f0-4952-b474-53ca749b22af"
click at [355, 380] on select "Select Item... Yes No" at bounding box center [746, 383] width 877 height 33
click at [307, 367] on select "Select Item... Yes No" at bounding box center [746, 383] width 877 height 33
select select "6e07b46b-a403-4f3e-b4fc-218acc732c01"
click at [1151, 959] on span "Next" at bounding box center [1145, 960] width 28 height 13
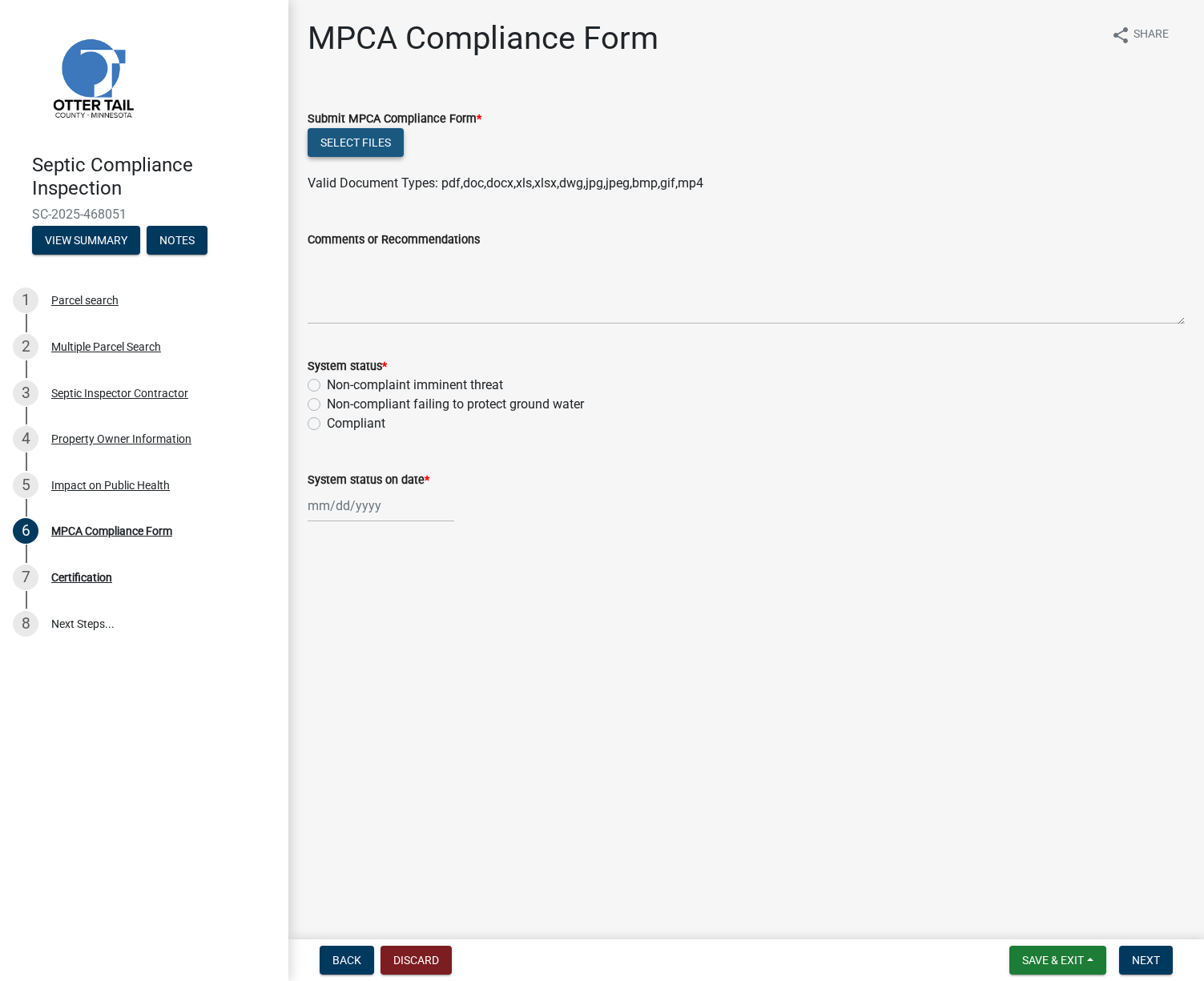
click at [355, 136] on button "Select files" at bounding box center [355, 142] width 97 height 29
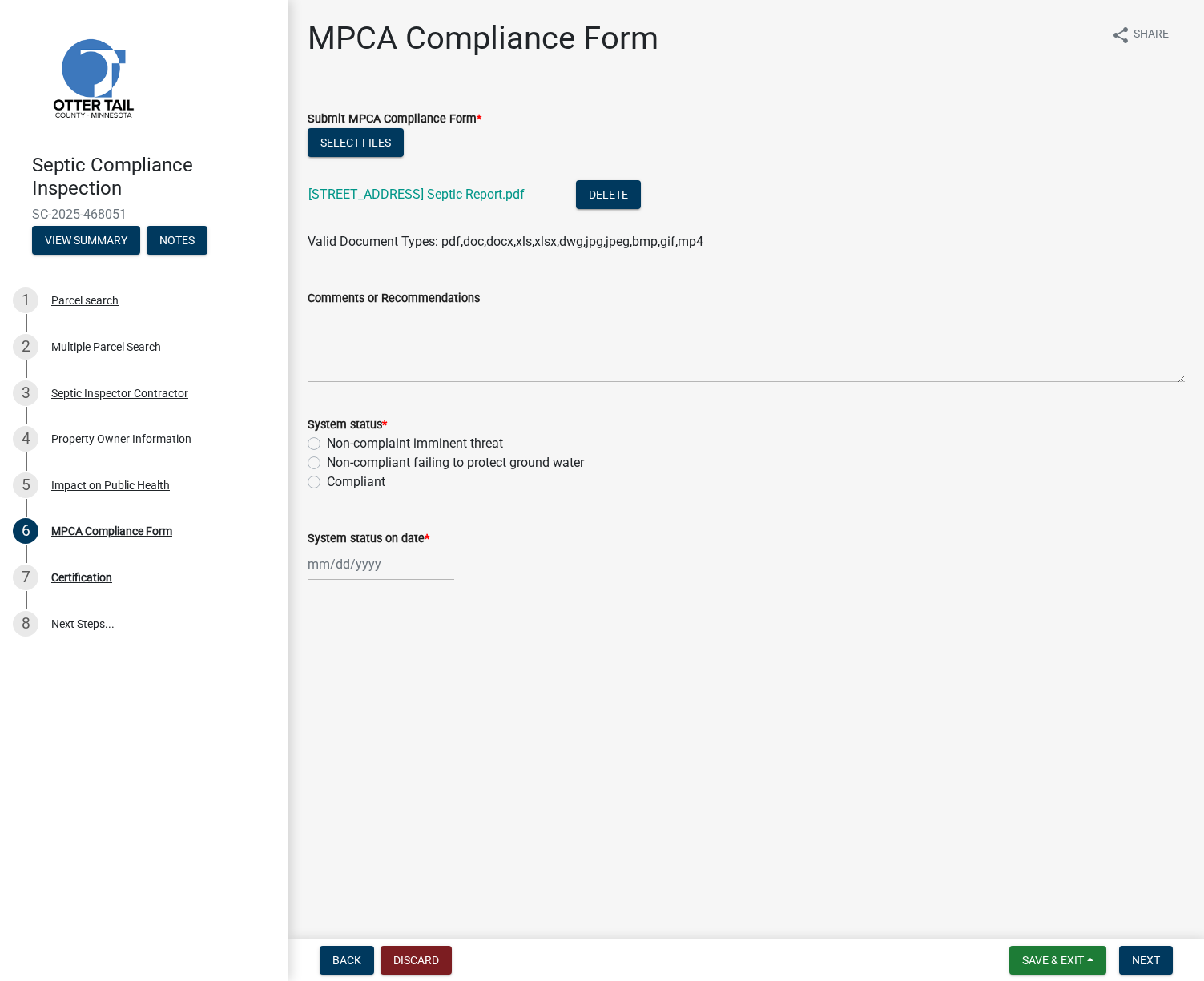
click at [327, 462] on label "Non-compliant failing to protect ground water" at bounding box center [455, 463] width 257 height 19
click at [327, 462] on input "Non-compliant failing to protect ground water" at bounding box center [331, 458] width 10 height 10
radio input "true"
click at [330, 564] on div at bounding box center [380, 564] width 146 height 33
select select "8"
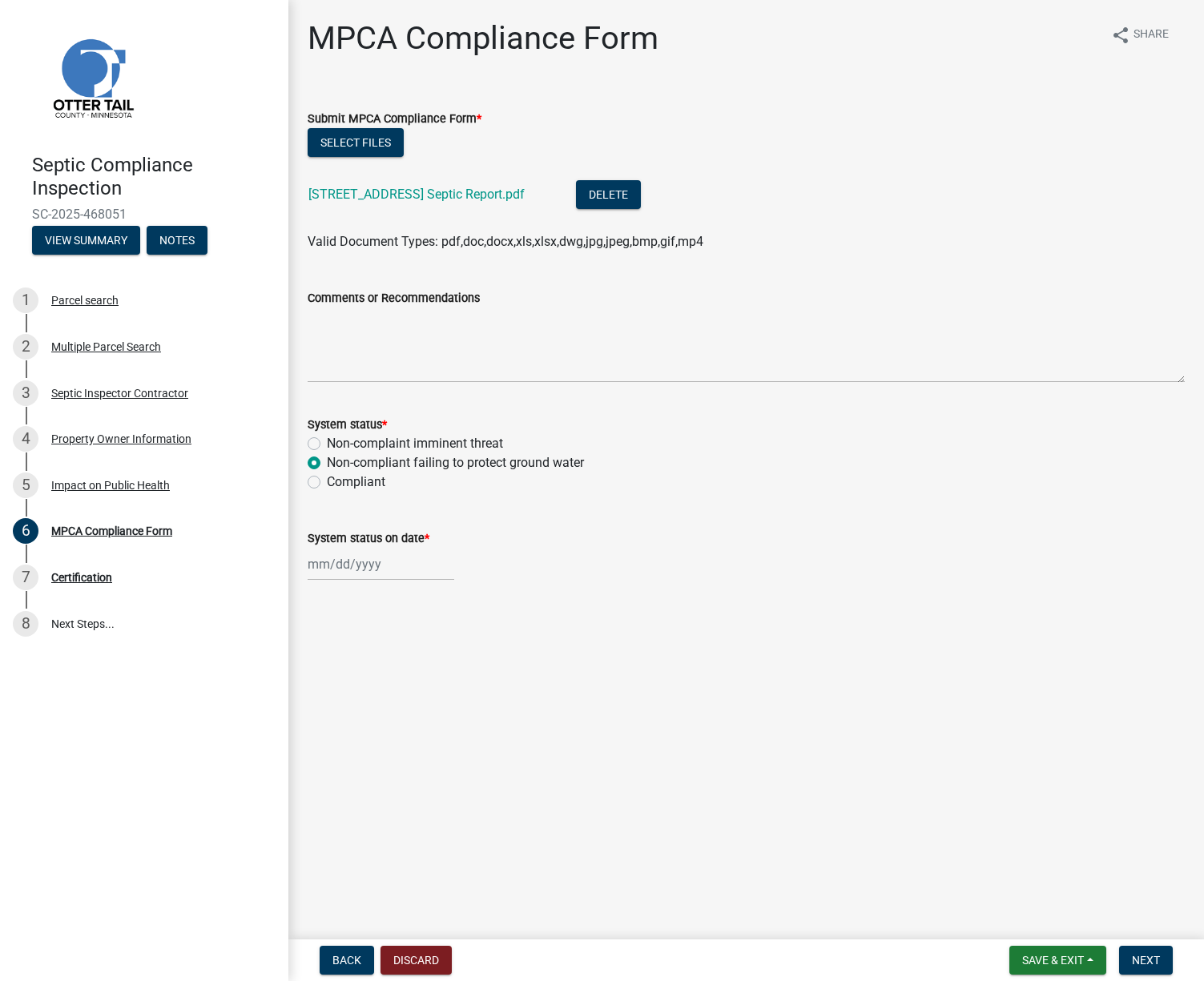
select select "2025"
click at [406, 730] on div "21" at bounding box center [401, 726] width 26 height 26
type input "08/21/2025"
click at [1143, 962] on span "Next" at bounding box center [1145, 960] width 28 height 13
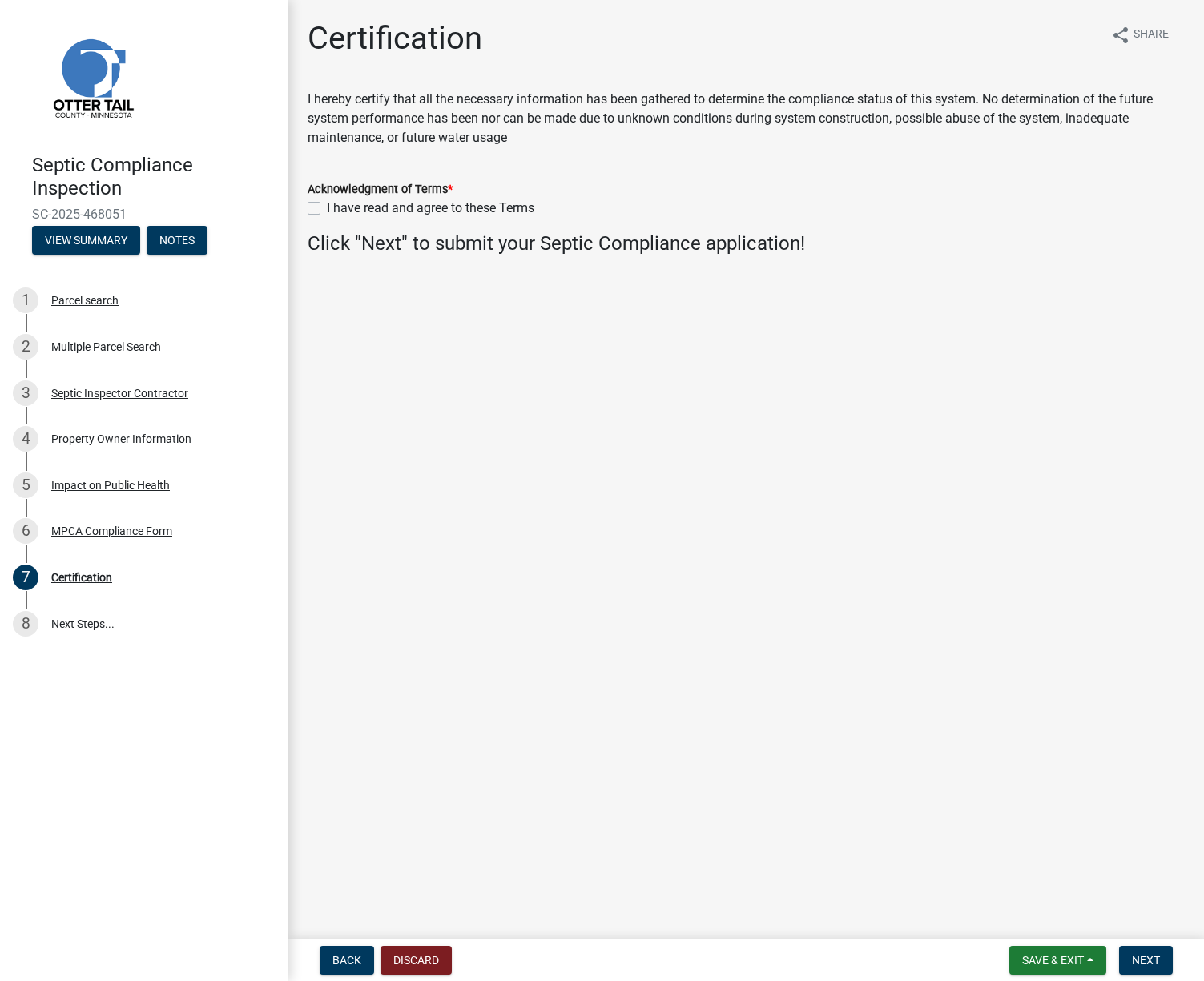
click at [327, 207] on label "I have read and agree to these Terms" at bounding box center [430, 208] width 208 height 19
click at [327, 207] on input "I have read and agree to these Terms" at bounding box center [331, 203] width 10 height 10
checkbox input "true"
click at [1142, 963] on span "Next" at bounding box center [1145, 960] width 28 height 13
